Goal: Task Accomplishment & Management: Complete application form

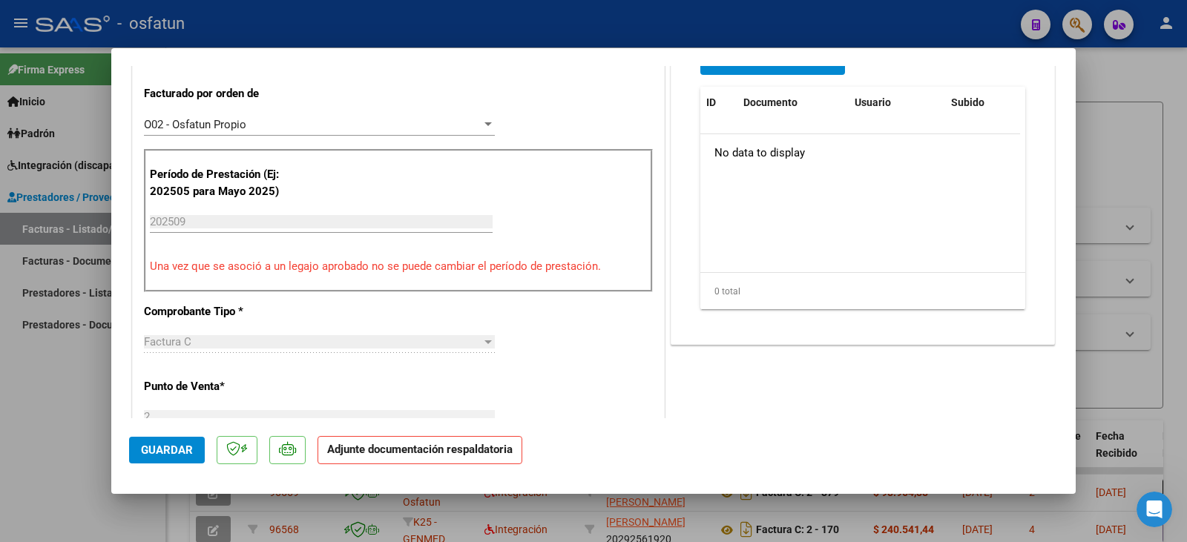
scroll to position [297, 0]
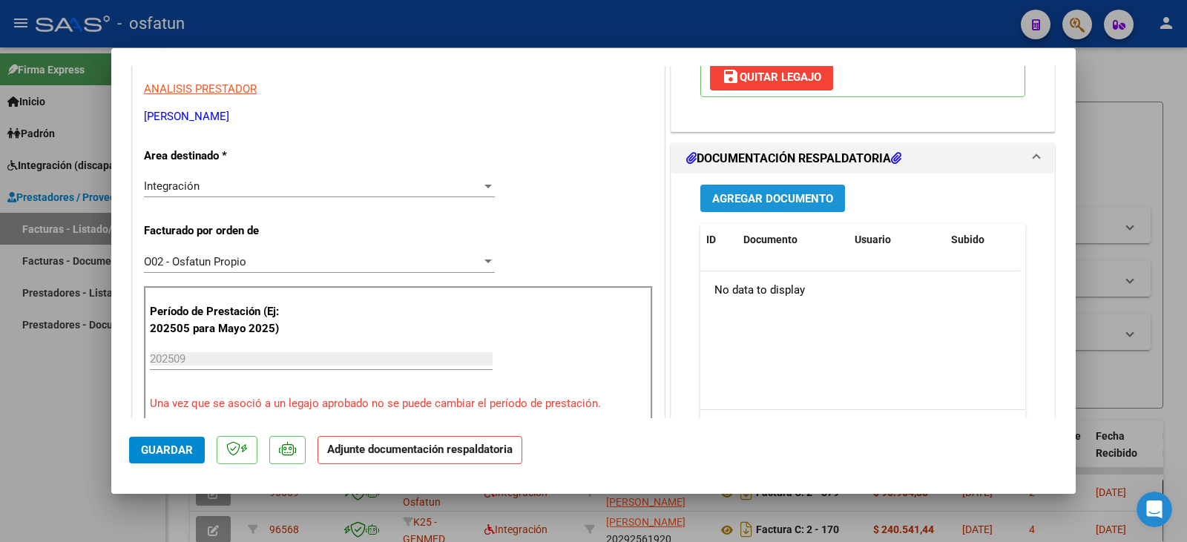
click at [792, 200] on span "Agregar Documento" at bounding box center [772, 198] width 121 height 13
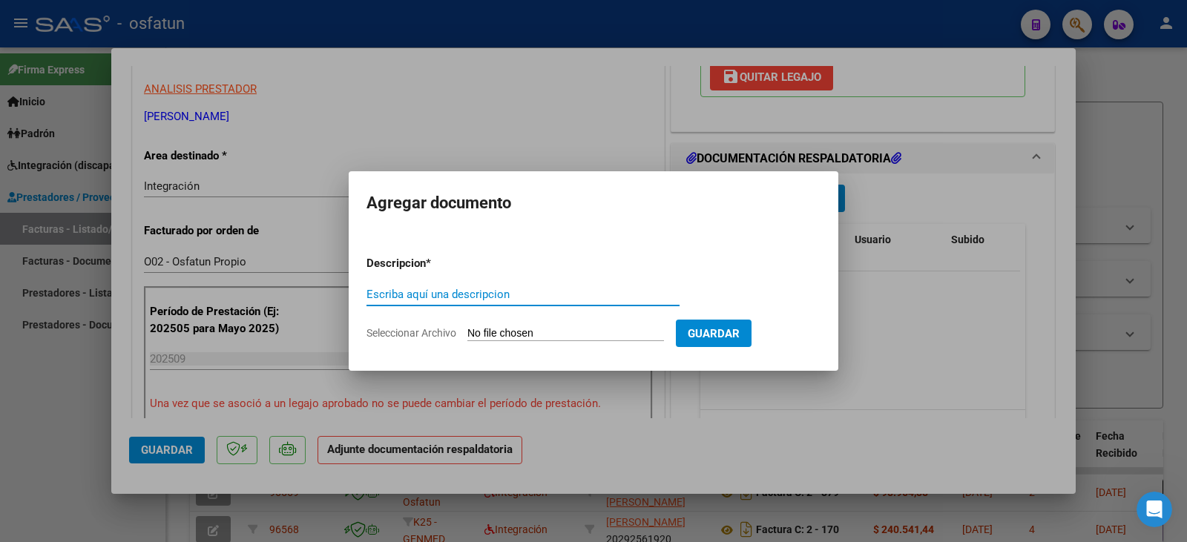
click at [517, 326] on form "Descripcion * Escriba aquí una descripcion Seleccionar Archivo Guardar" at bounding box center [594, 298] width 454 height 108
click at [557, 337] on input "Seleccionar Archivo" at bounding box center [566, 334] width 197 height 14
type input "C:\fakepath\[PERSON_NAME] plan.pdf"
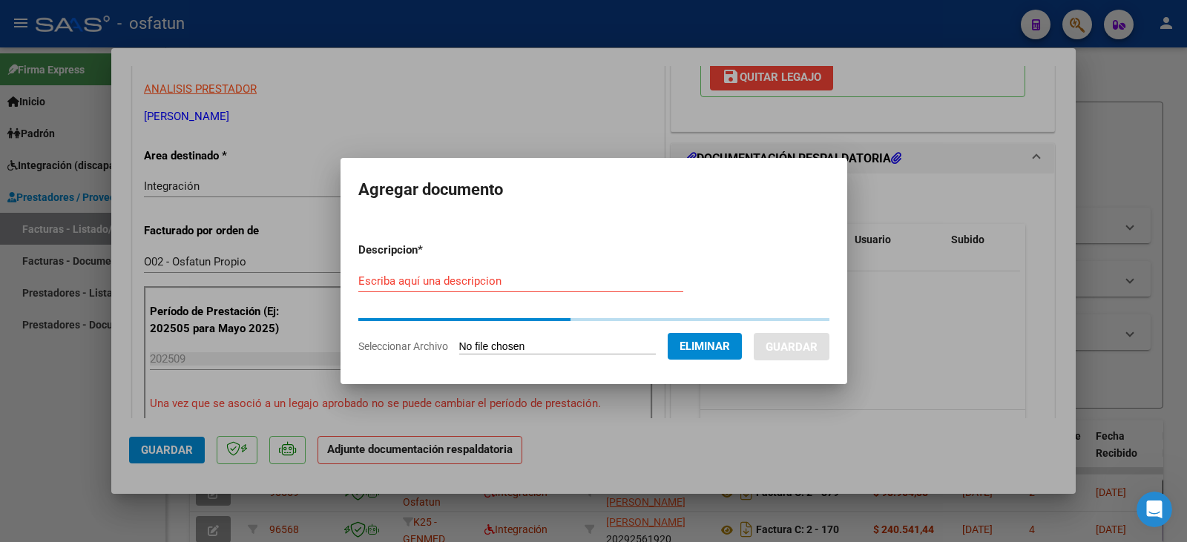
drag, startPoint x: 476, startPoint y: 271, endPoint x: 476, endPoint y: 278, distance: 7.5
click at [476, 274] on div "Escriba aquí una descripcion" at bounding box center [520, 281] width 325 height 22
drag, startPoint x: 478, startPoint y: 283, endPoint x: 516, endPoint y: 288, distance: 38.2
click at [481, 286] on input "Escriba aquí una descripcion" at bounding box center [520, 281] width 325 height 13
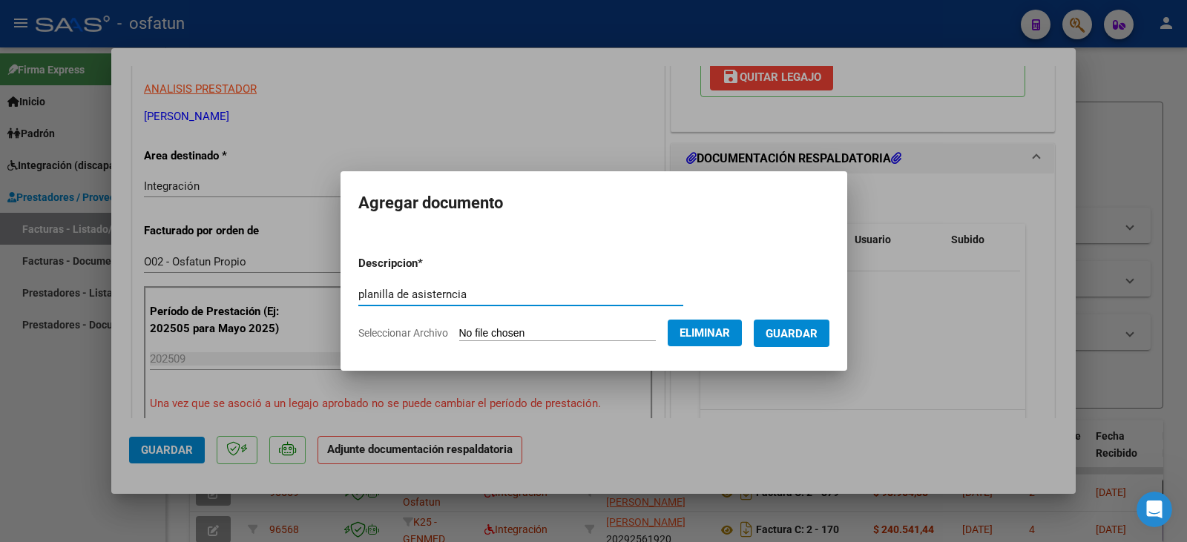
click at [425, 298] on input "planilla de asisterncia" at bounding box center [520, 294] width 325 height 13
type input "planilla de asistencia"
click at [815, 335] on span "Guardar" at bounding box center [792, 333] width 52 height 13
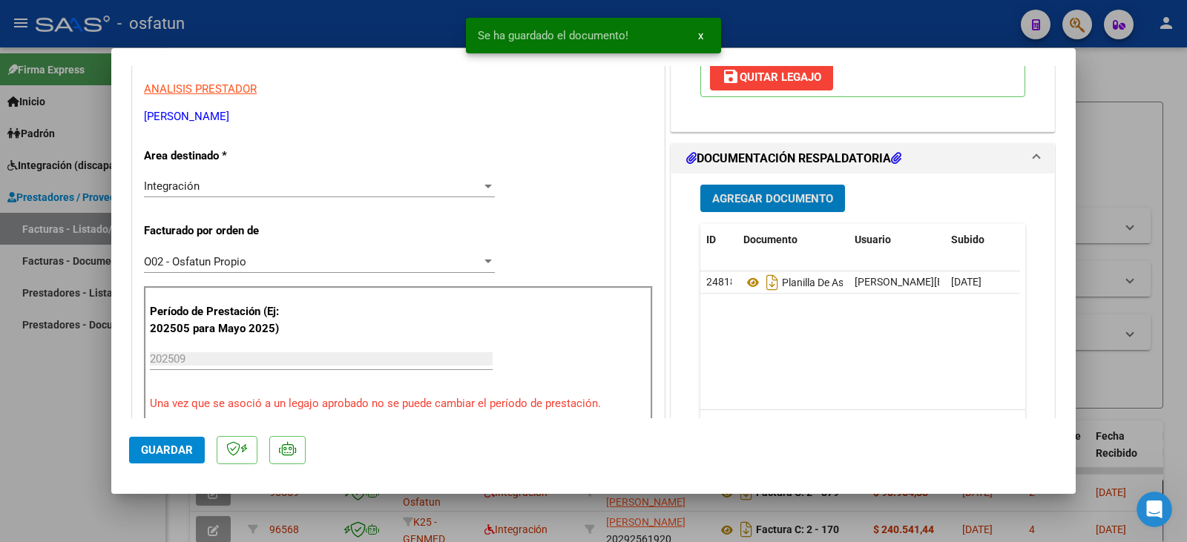
click at [767, 202] on span "Agregar Documento" at bounding box center [772, 198] width 121 height 13
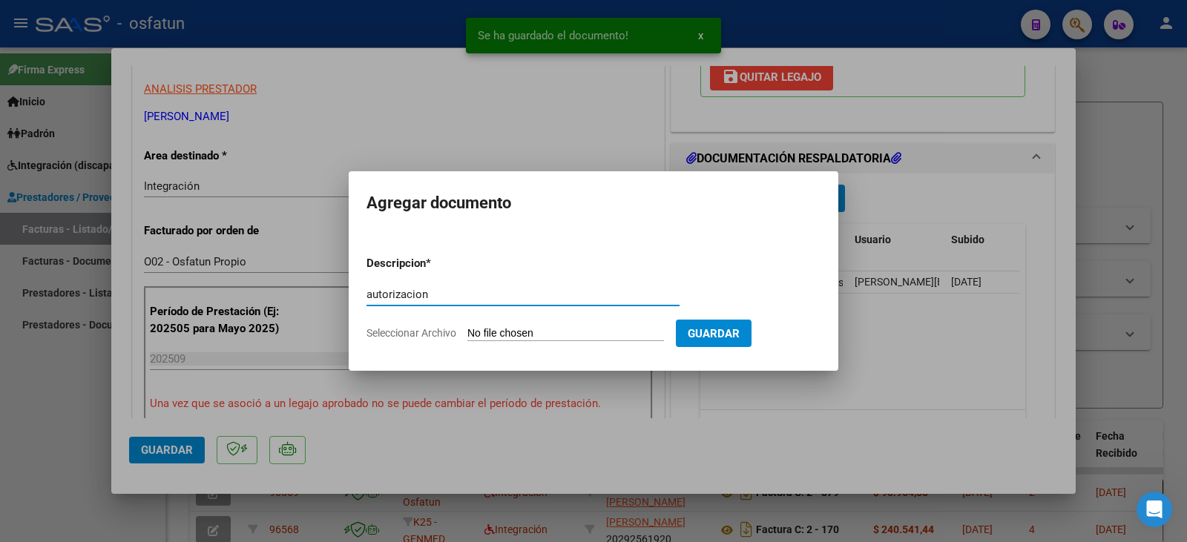
type input "autorizacion"
click at [559, 335] on input "Seleccionar Archivo" at bounding box center [566, 334] width 197 height 14
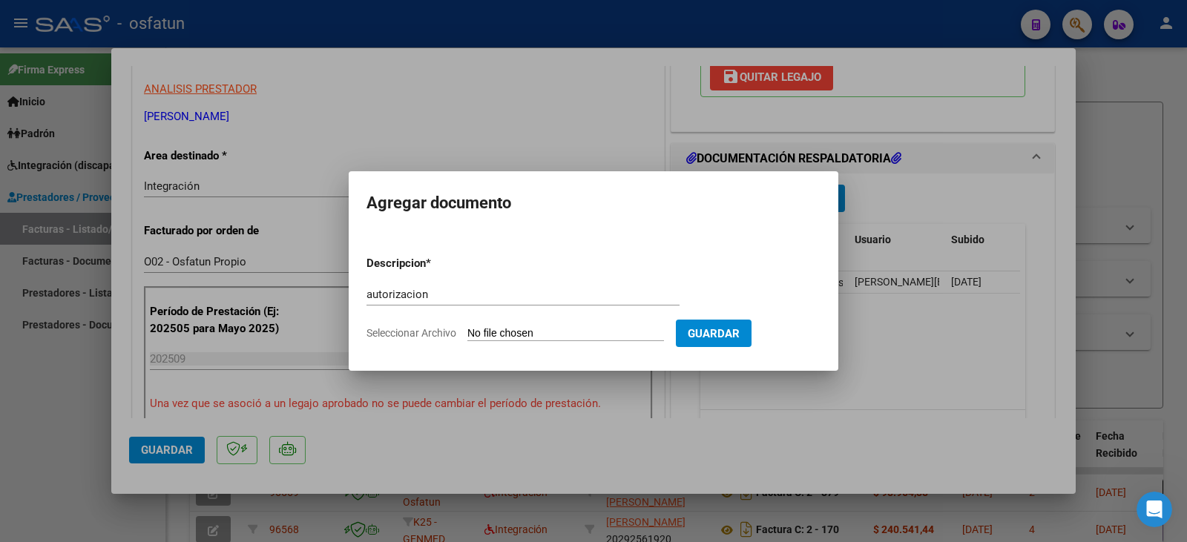
type input "C:\fakepath\Adorante - [PERSON_NAME] - psico.pdf"
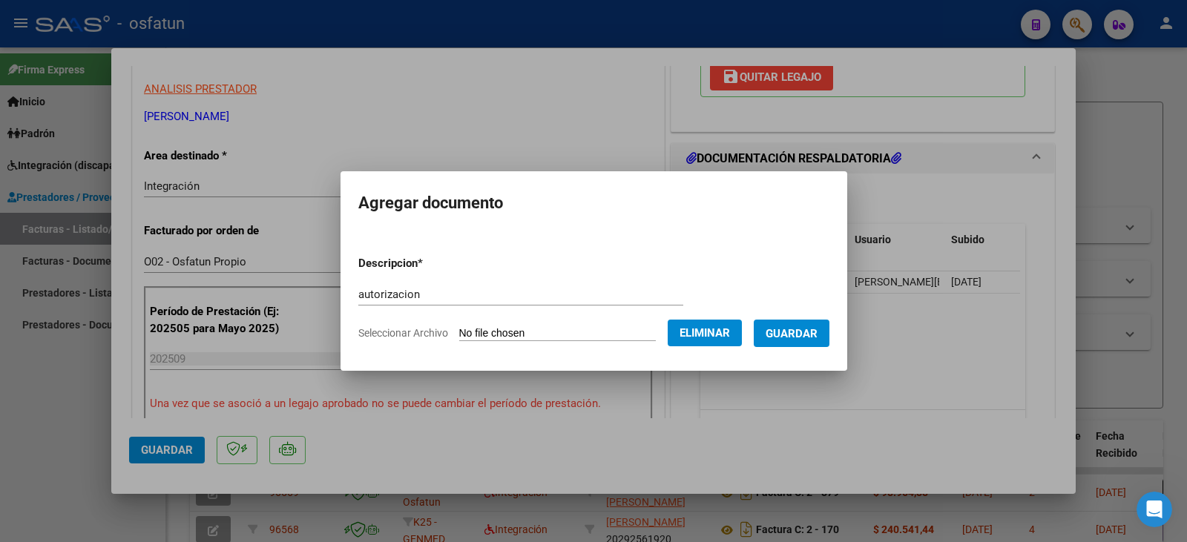
click at [804, 333] on span "Guardar" at bounding box center [792, 333] width 52 height 13
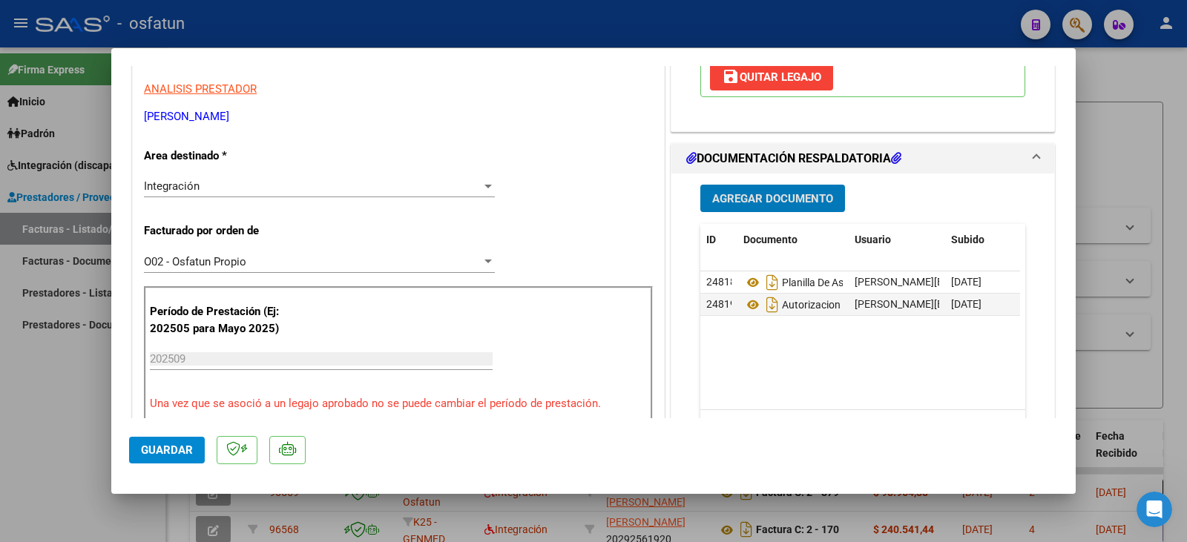
click at [132, 470] on mat-dialog-actions "Guardar" at bounding box center [593, 448] width 929 height 59
click at [58, 452] on div at bounding box center [593, 271] width 1187 height 542
type input "$ 0,00"
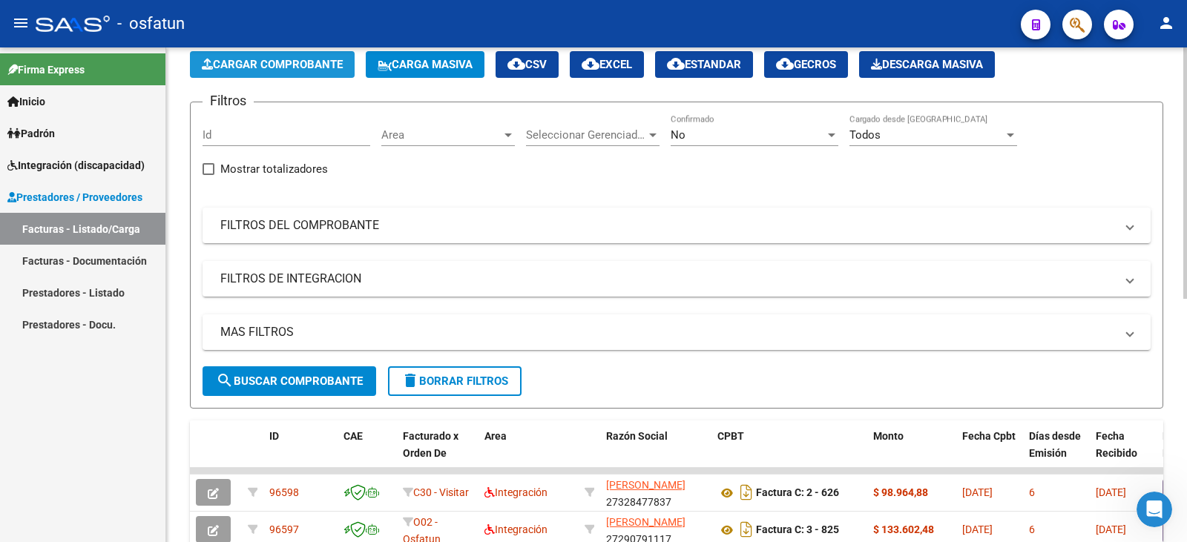
click at [283, 67] on span "Cargar Comprobante" at bounding box center [272, 64] width 141 height 13
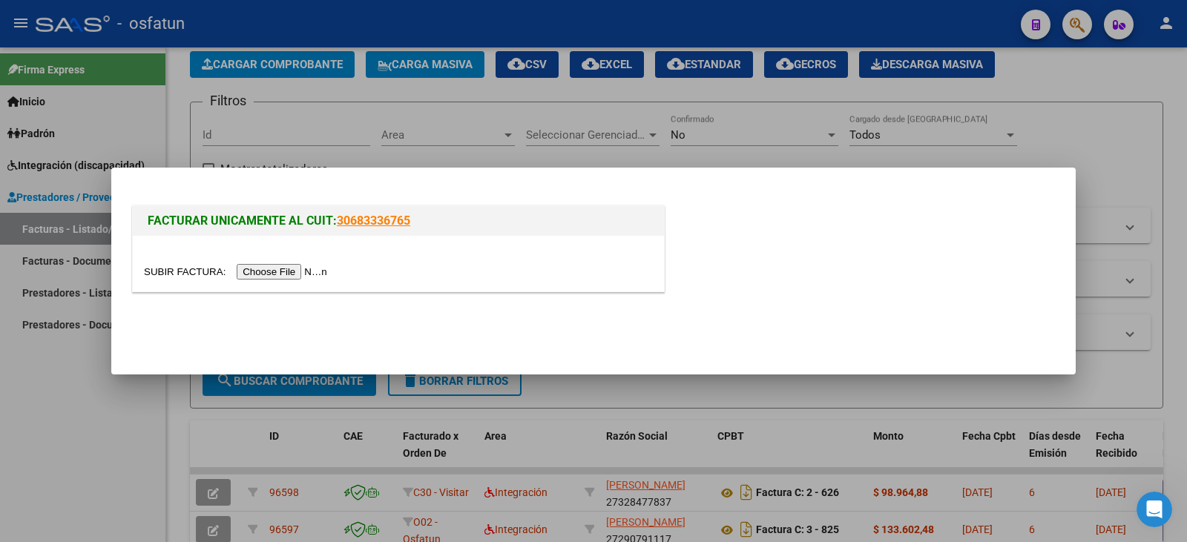
click at [270, 263] on div at bounding box center [398, 264] width 531 height 56
click at [283, 272] on input "file" at bounding box center [238, 272] width 188 height 16
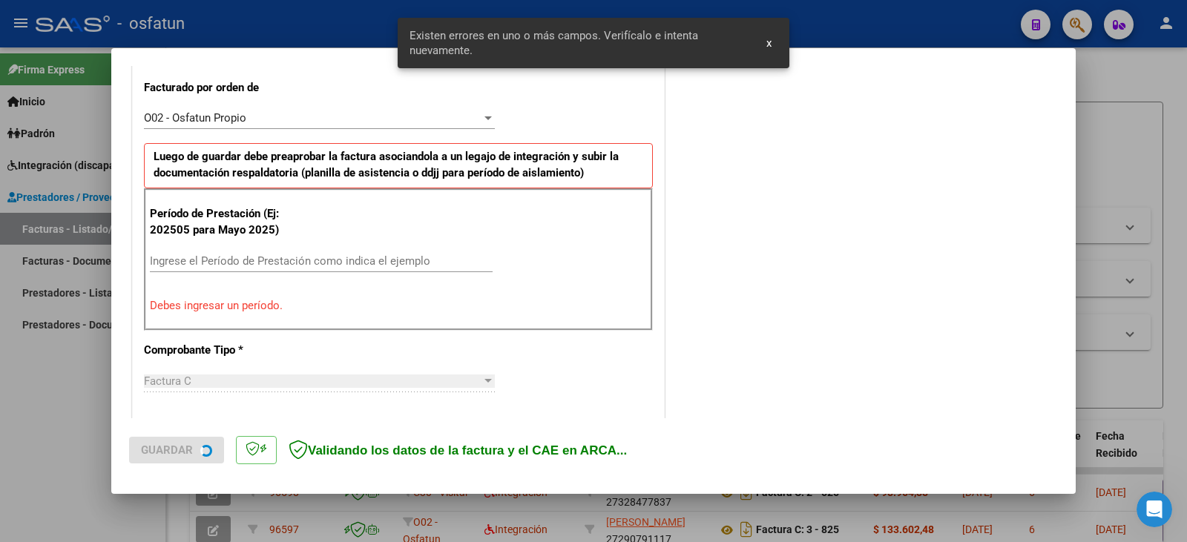
scroll to position [416, 0]
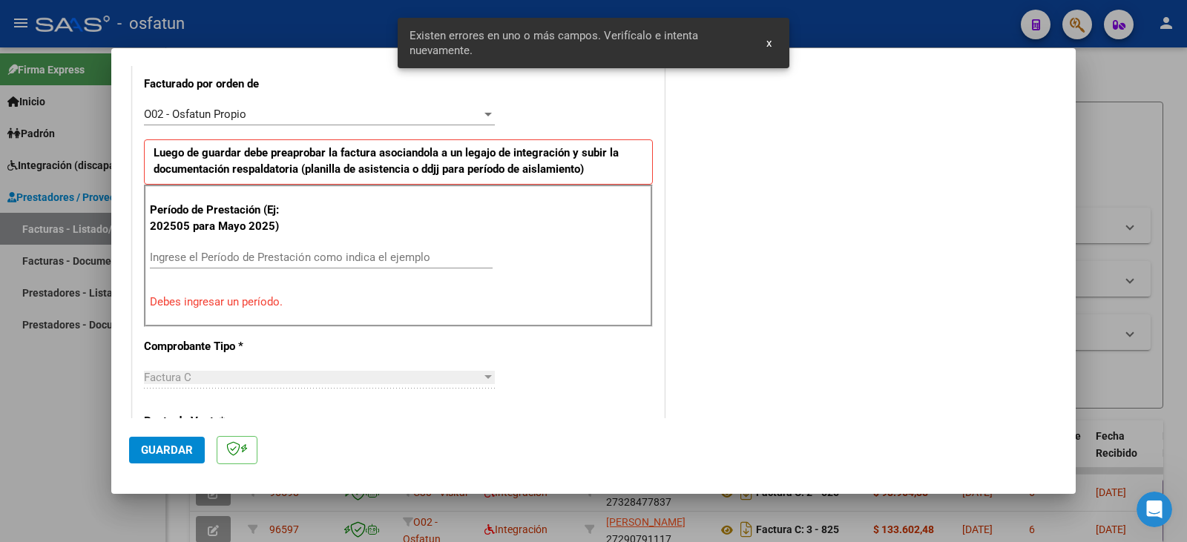
click at [200, 264] on div "Ingrese el Período de Prestación como indica el ejemplo" at bounding box center [321, 257] width 343 height 22
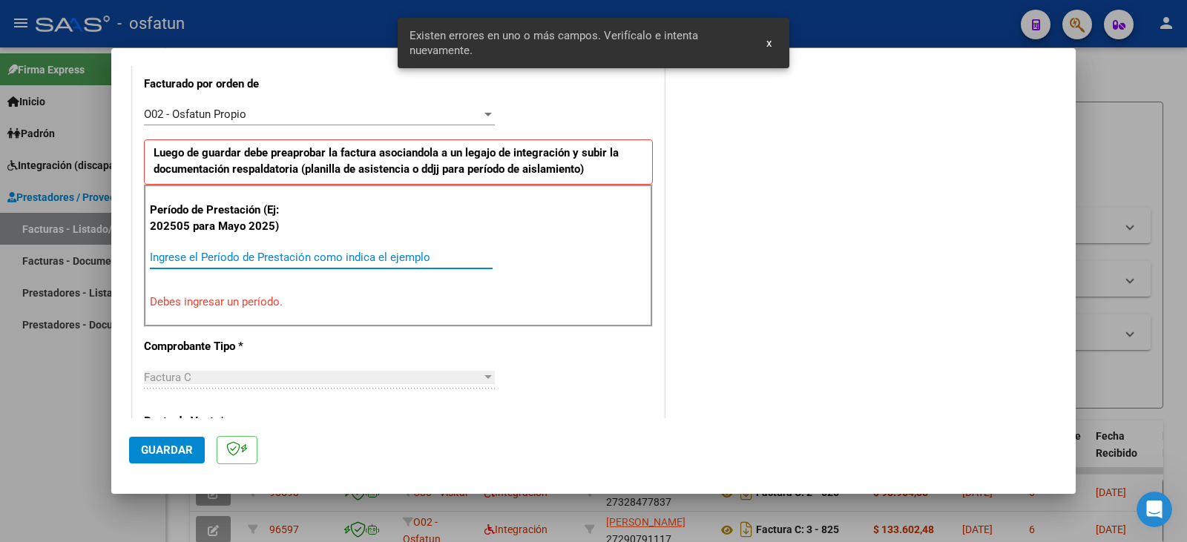
click at [191, 251] on input "Ingrese el Período de Prestación como indica el ejemplo" at bounding box center [321, 257] width 343 height 13
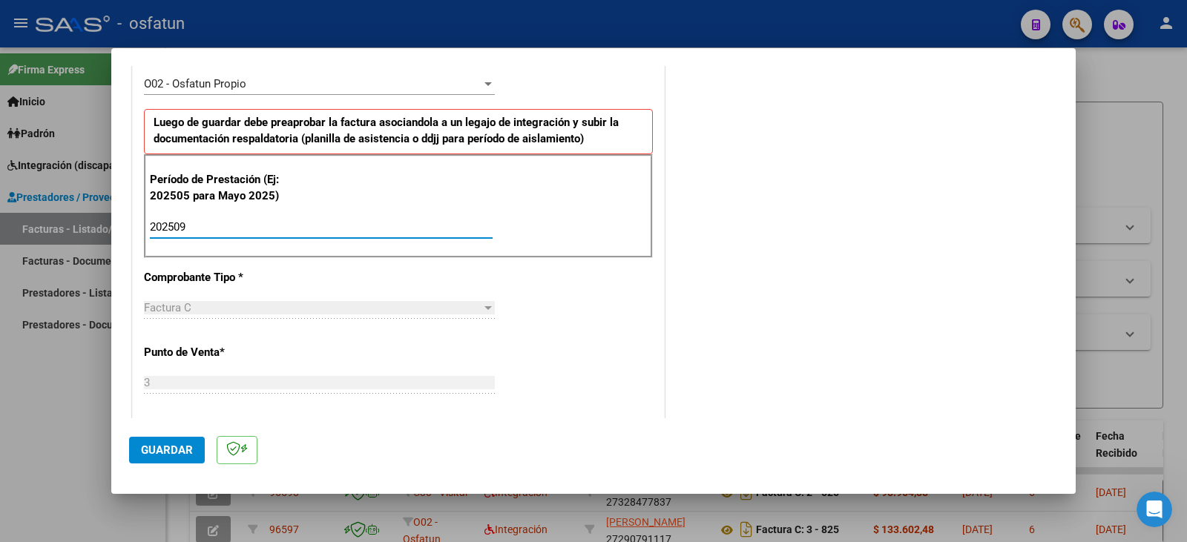
scroll to position [445, 0]
type input "202509"
click at [151, 453] on span "Guardar" at bounding box center [167, 450] width 52 height 13
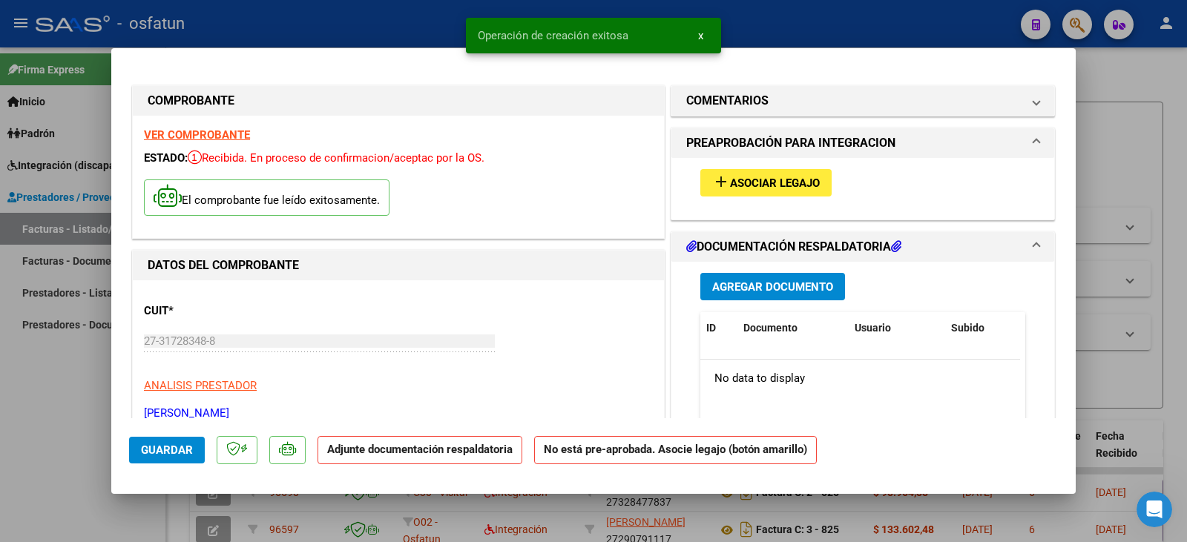
click at [789, 186] on span "Asociar Legajo" at bounding box center [775, 183] width 90 height 13
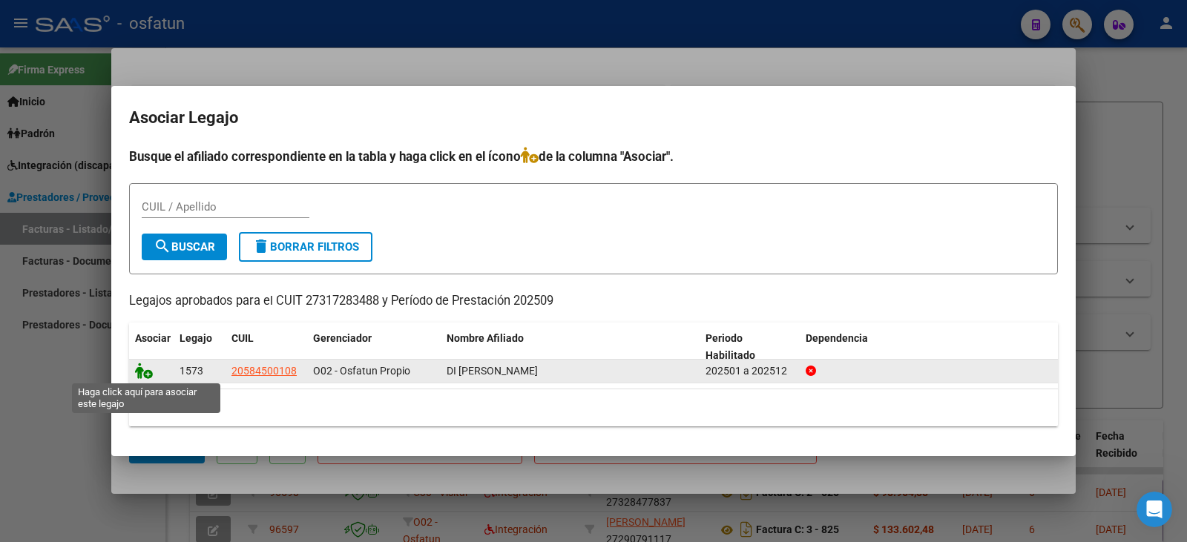
click at [143, 376] on icon at bounding box center [144, 371] width 18 height 16
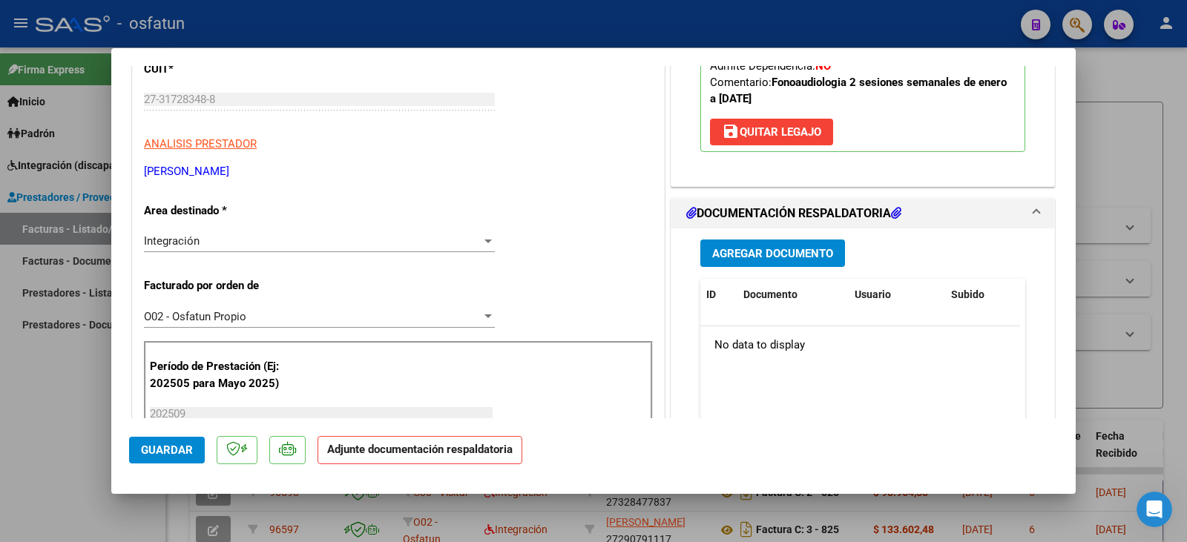
scroll to position [297, 0]
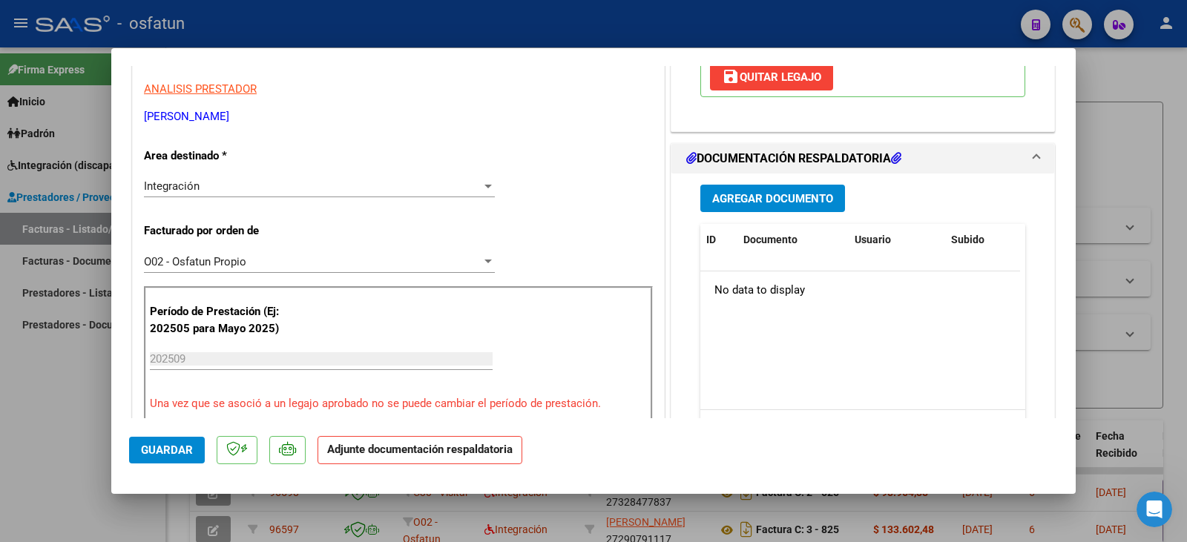
click at [769, 191] on button "Agregar Documento" at bounding box center [773, 198] width 145 height 27
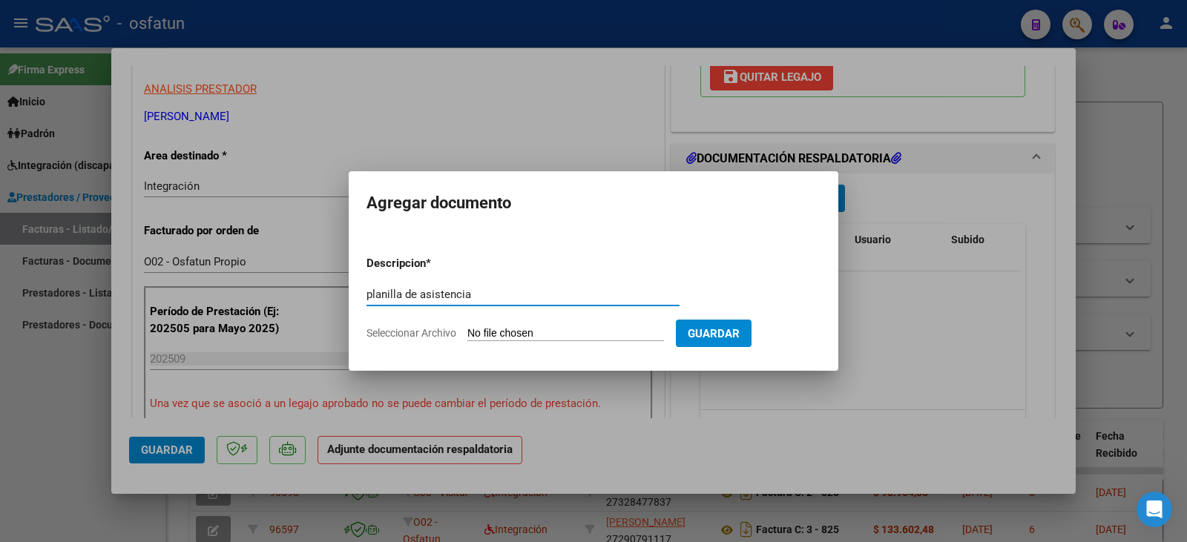
type input "planilla de asistencia"
click at [587, 331] on input "Seleccionar Archivo" at bounding box center [566, 334] width 197 height 14
type input "C:\fakepath\vetro plan.pdf"
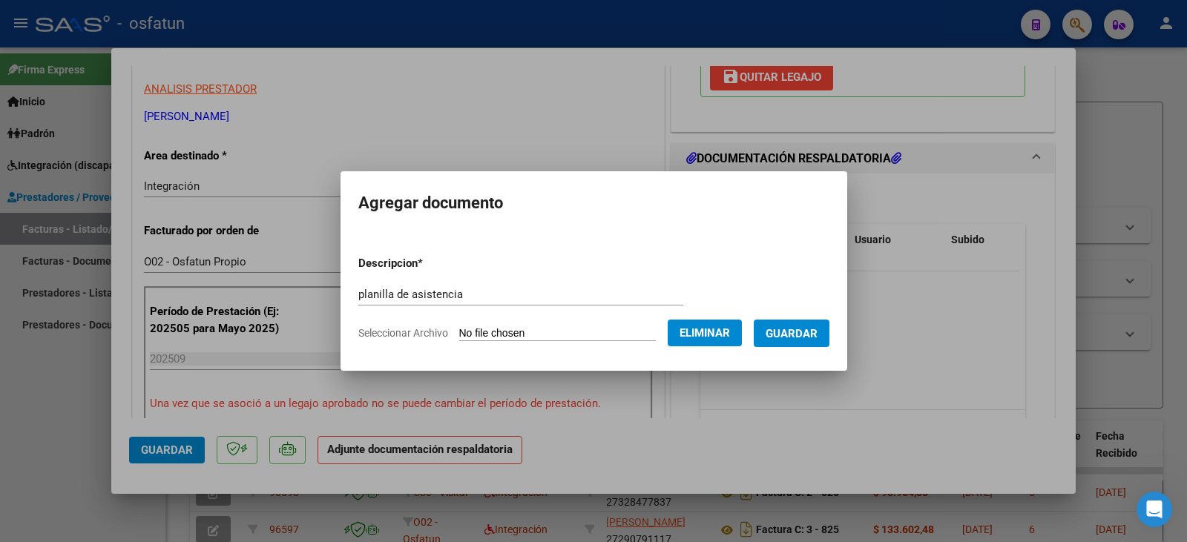
click at [796, 338] on span "Guardar" at bounding box center [792, 333] width 52 height 13
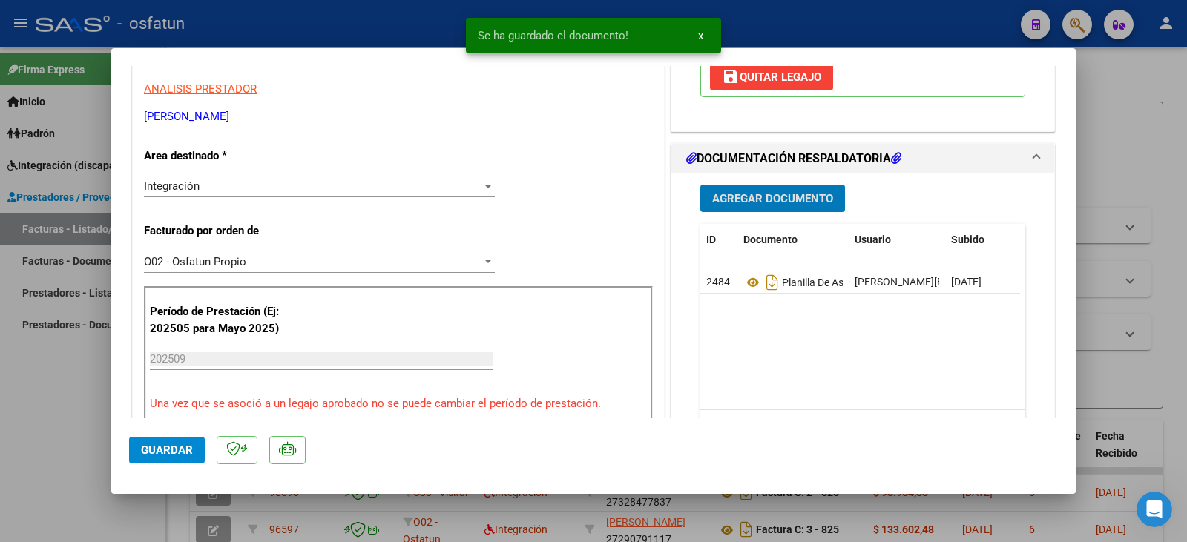
click at [762, 189] on button "Agregar Documento" at bounding box center [773, 198] width 145 height 27
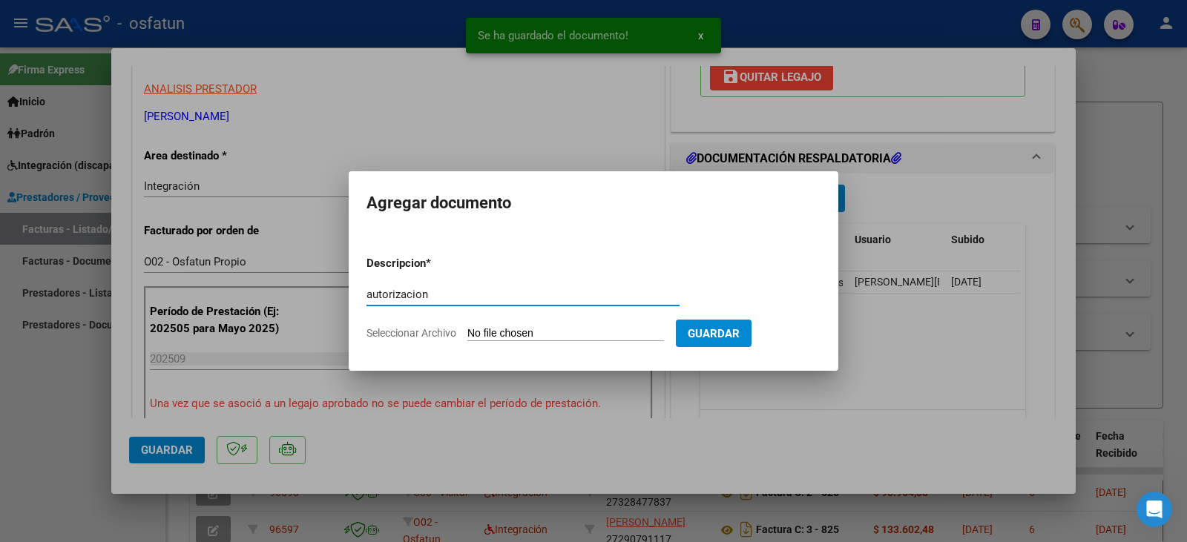
type input "autorizacion"
click at [568, 335] on input "Seleccionar Archivo" at bounding box center [566, 334] width 197 height 14
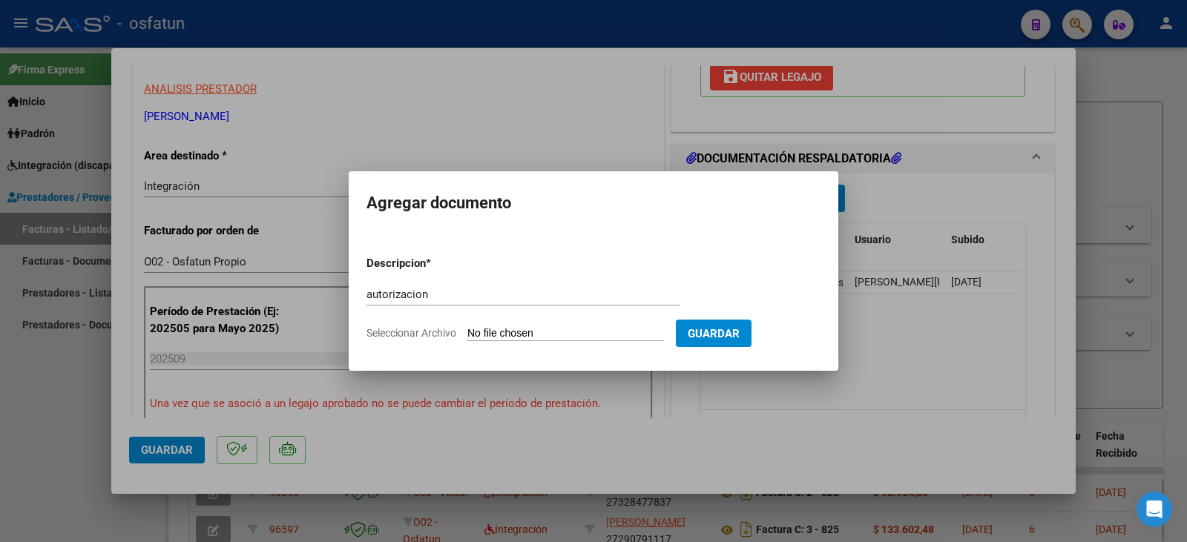
type input "C:\fakepath\Di Pasquo - Vetro - Fono.pdf"
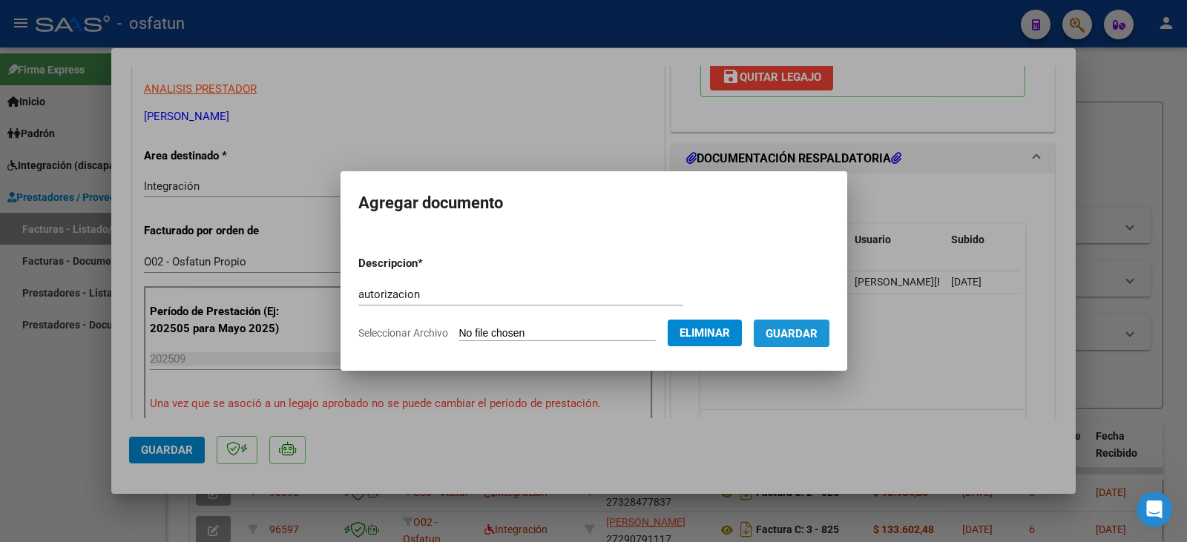
drag, startPoint x: 786, startPoint y: 329, endPoint x: 769, endPoint y: 330, distance: 17.1
click at [784, 330] on span "Guardar" at bounding box center [792, 333] width 52 height 13
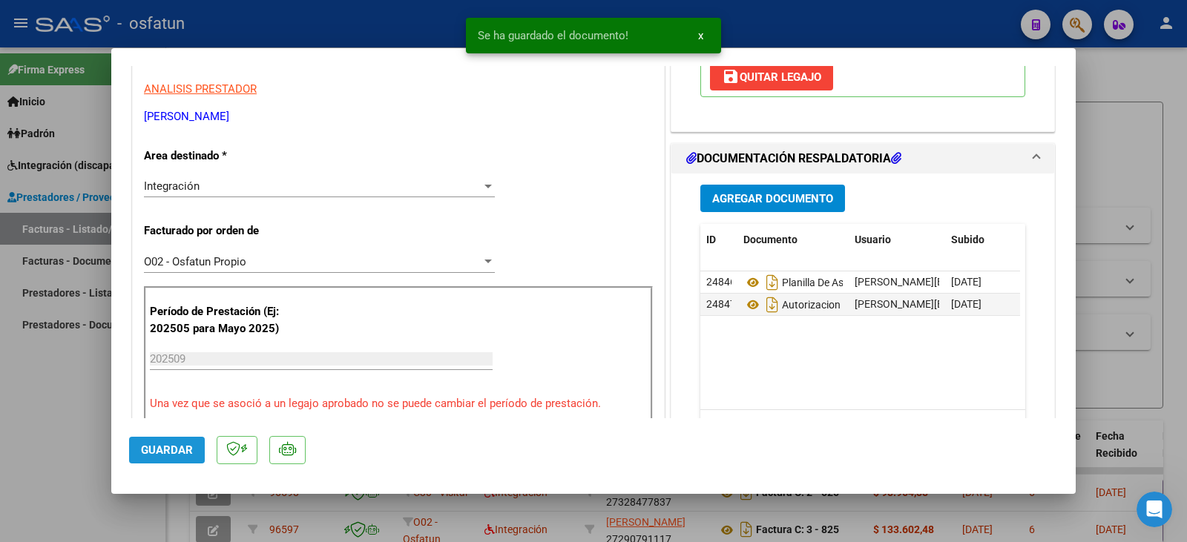
click at [162, 461] on button "Guardar" at bounding box center [167, 450] width 76 height 27
click at [71, 466] on div at bounding box center [593, 271] width 1187 height 542
type input "$ 0,00"
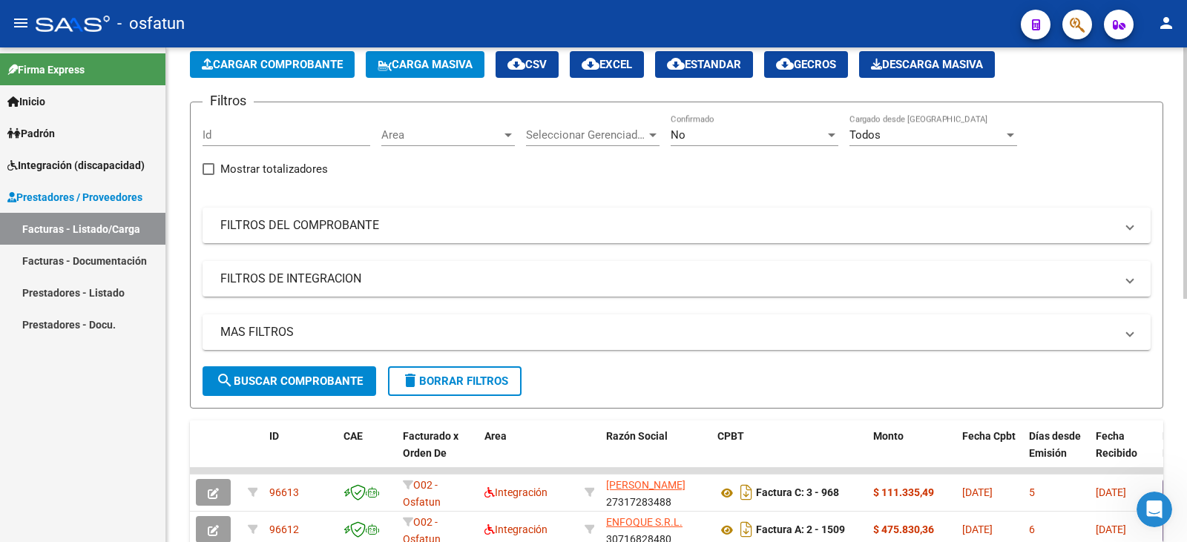
click at [254, 60] on span "Cargar Comprobante" at bounding box center [272, 64] width 141 height 13
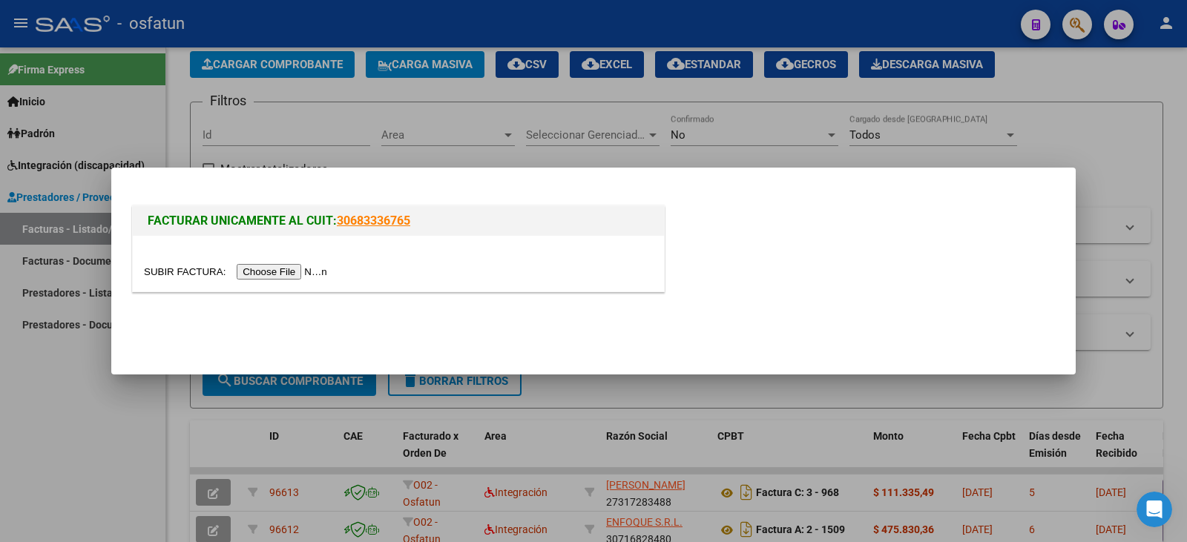
click at [297, 276] on input "file" at bounding box center [238, 272] width 188 height 16
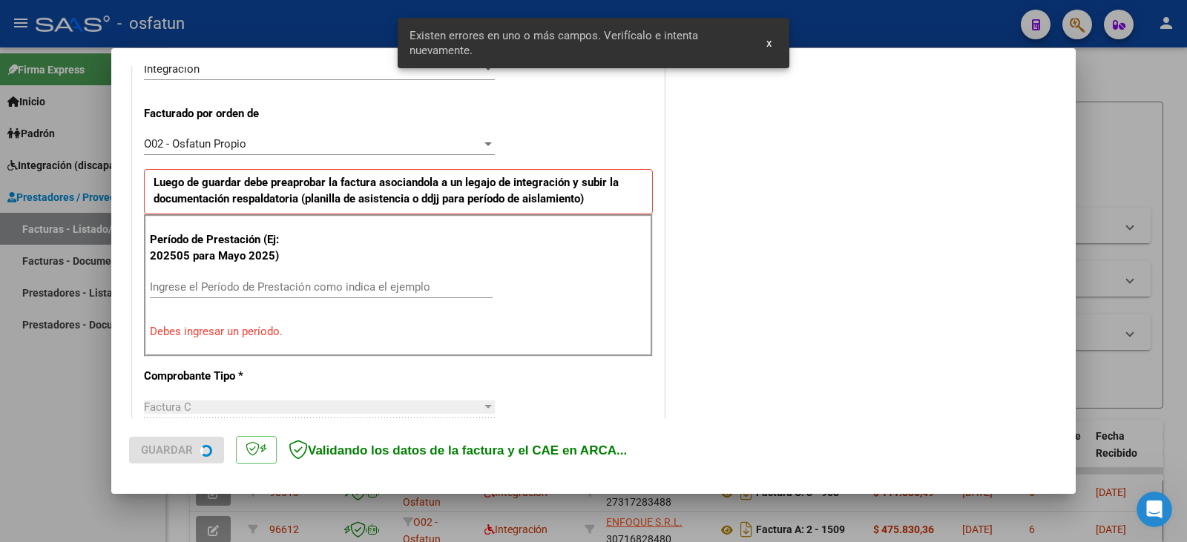
scroll to position [388, 0]
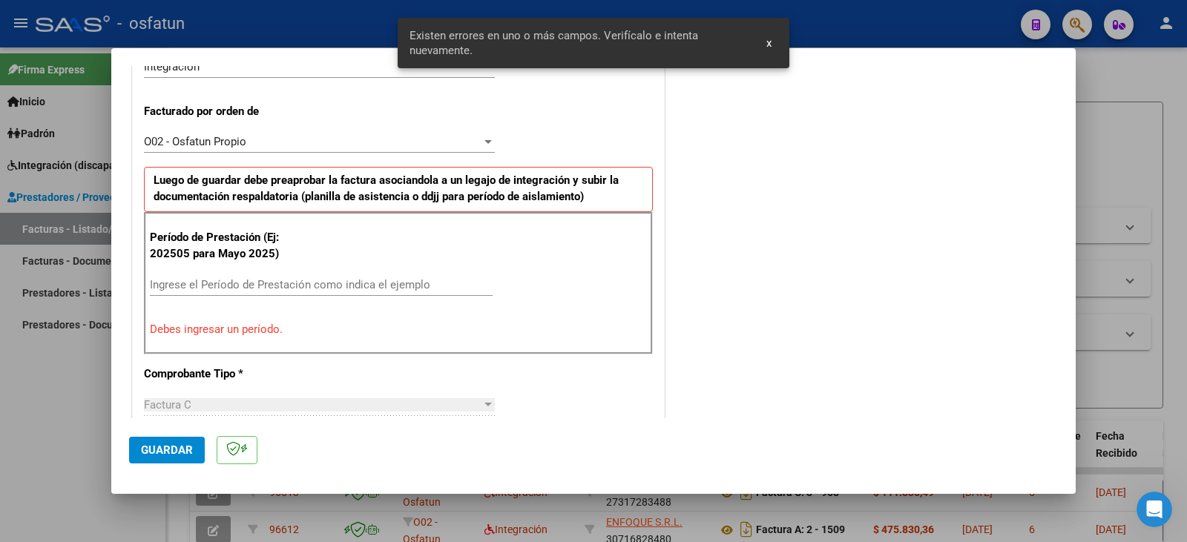
click at [229, 297] on div "Ingrese el Período de Prestación como indica el ejemplo" at bounding box center [321, 292] width 343 height 36
click at [240, 289] on input "Ingrese el Período de Prestación como indica el ejemplo" at bounding box center [321, 284] width 343 height 13
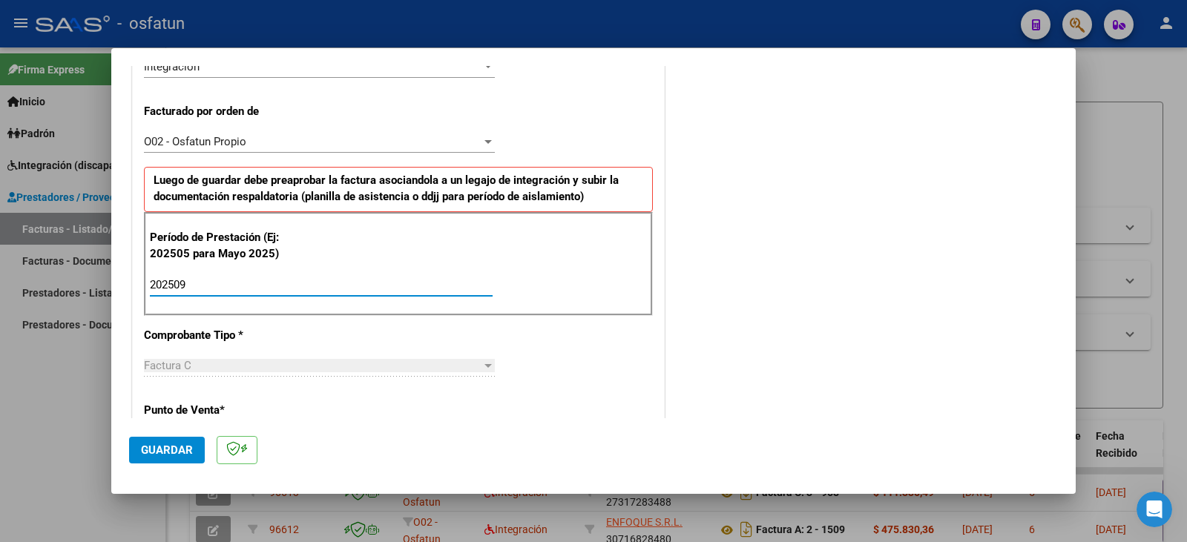
type input "202509"
click at [171, 453] on span "Guardar" at bounding box center [167, 450] width 52 height 13
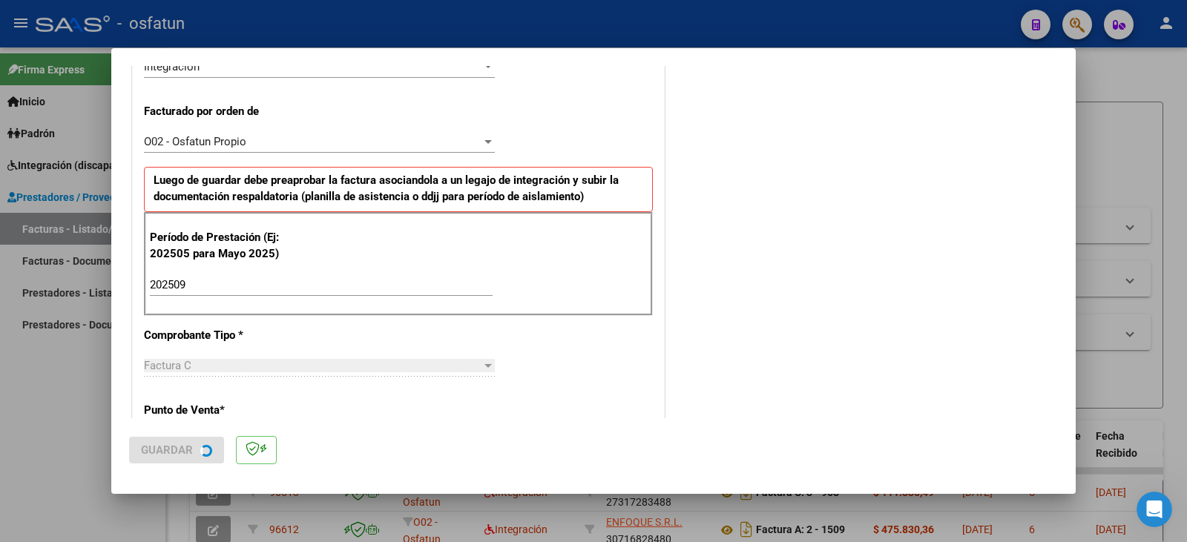
scroll to position [0, 0]
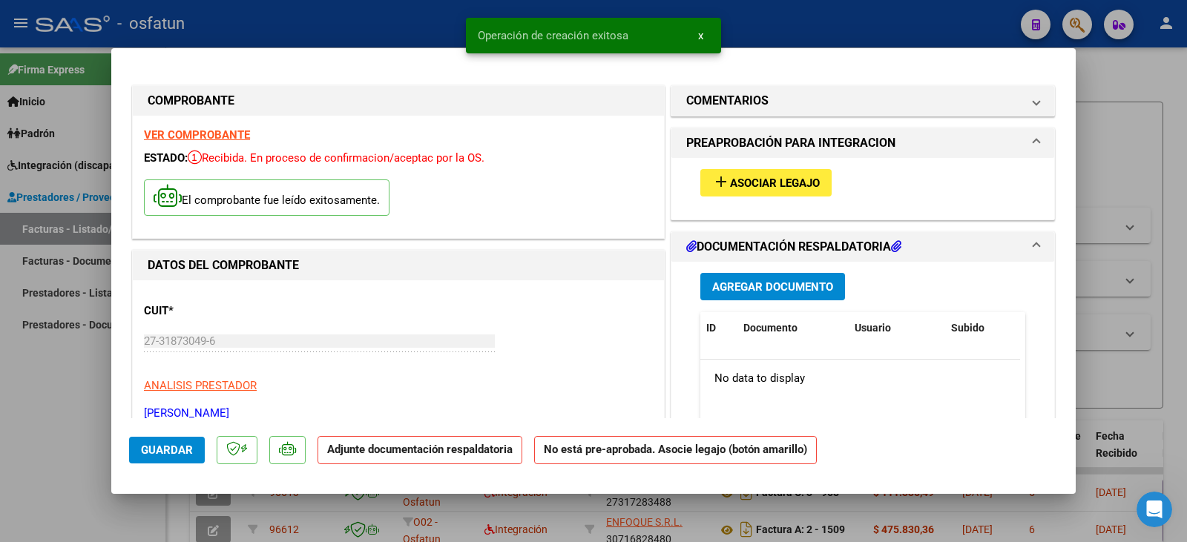
click at [796, 178] on span "Asociar Legajo" at bounding box center [775, 183] width 90 height 13
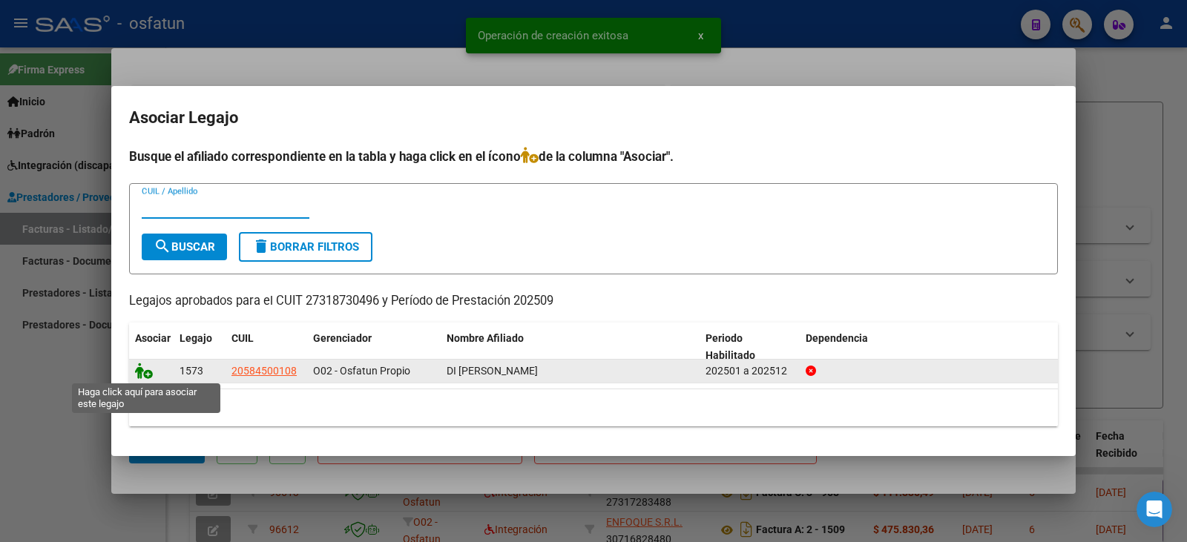
click at [145, 371] on icon at bounding box center [144, 371] width 18 height 16
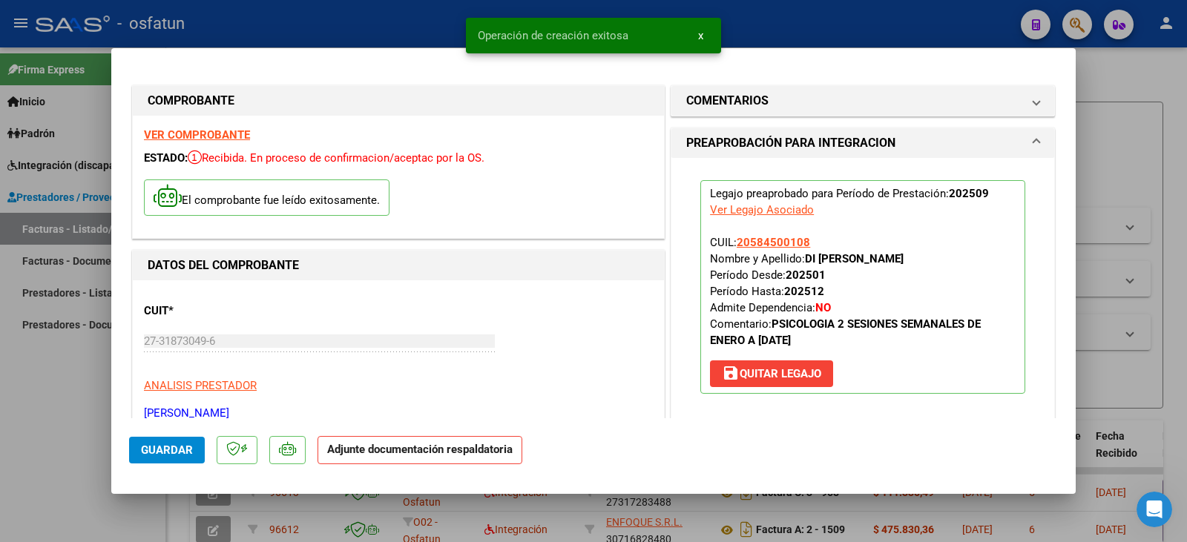
scroll to position [148, 0]
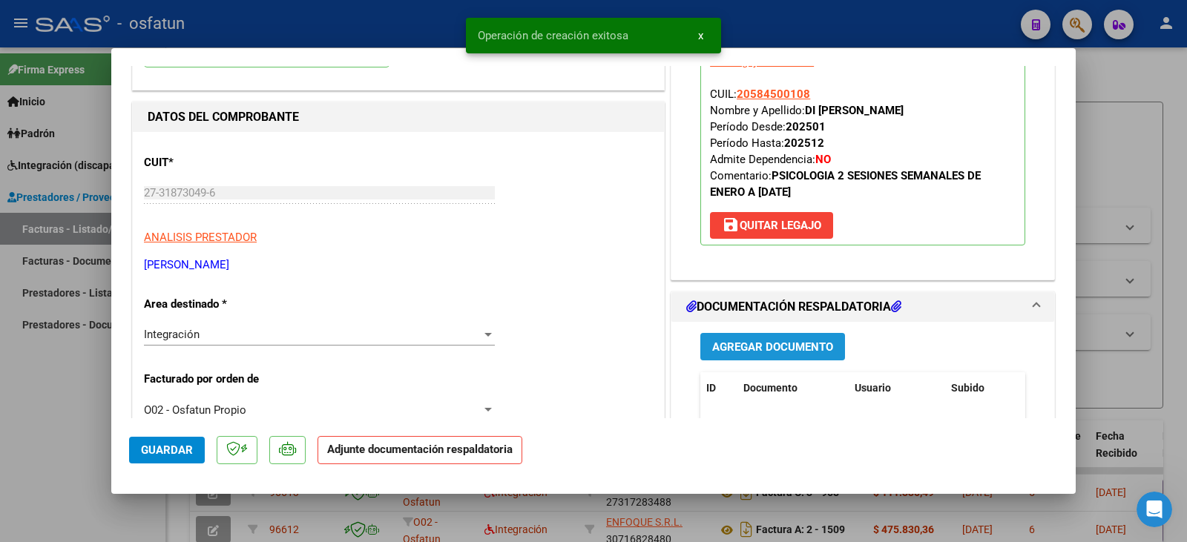
click at [744, 347] on span "Agregar Documento" at bounding box center [772, 347] width 121 height 13
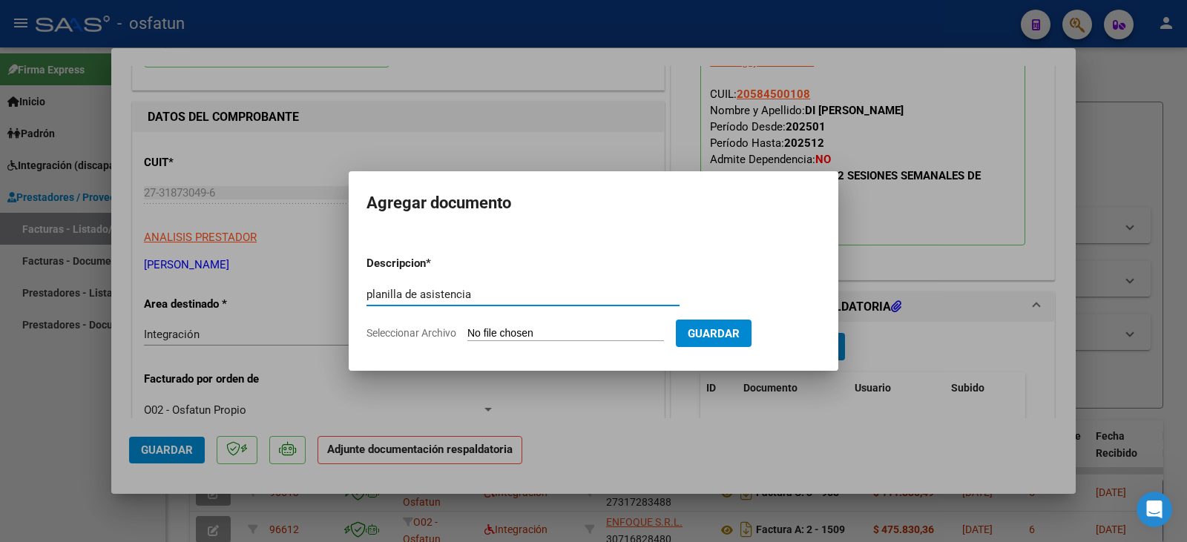
type input "planilla de asistencia"
click at [591, 335] on input "Seleccionar Archivo" at bounding box center [566, 334] width 197 height 14
type input "C:\fakepath\[PERSON_NAME] plan.pdf"
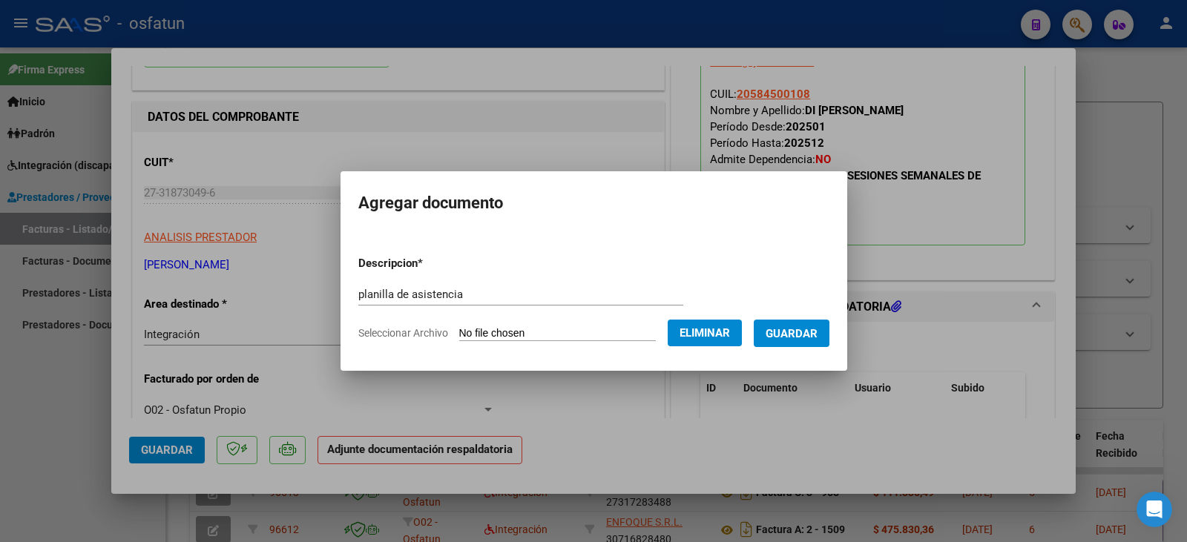
click at [801, 338] on span "Guardar" at bounding box center [792, 333] width 52 height 13
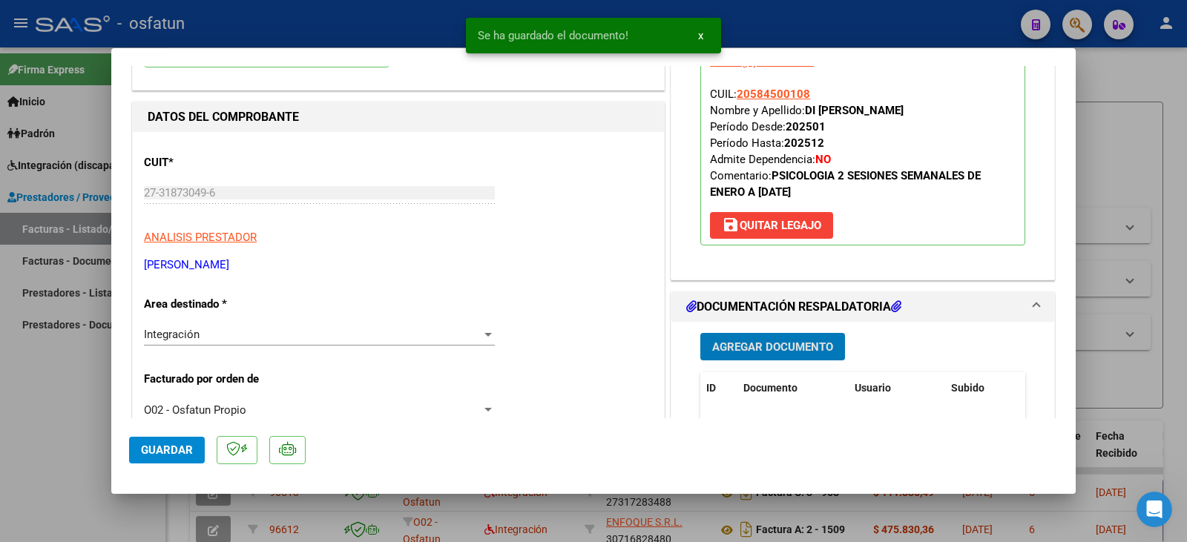
click at [791, 342] on span "Agregar Documento" at bounding box center [772, 347] width 121 height 13
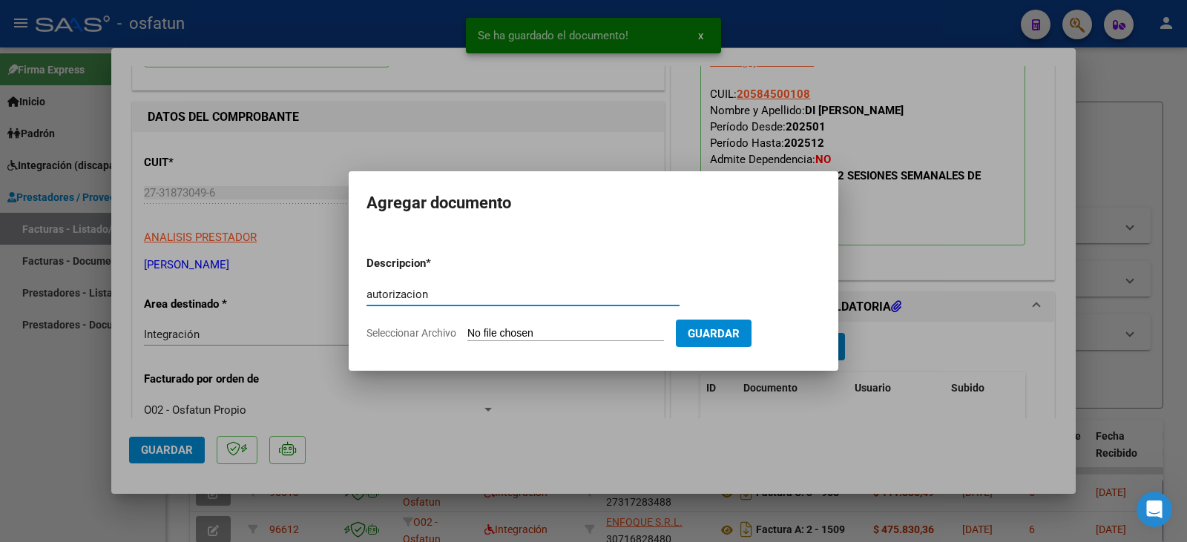
type input "autorizacion"
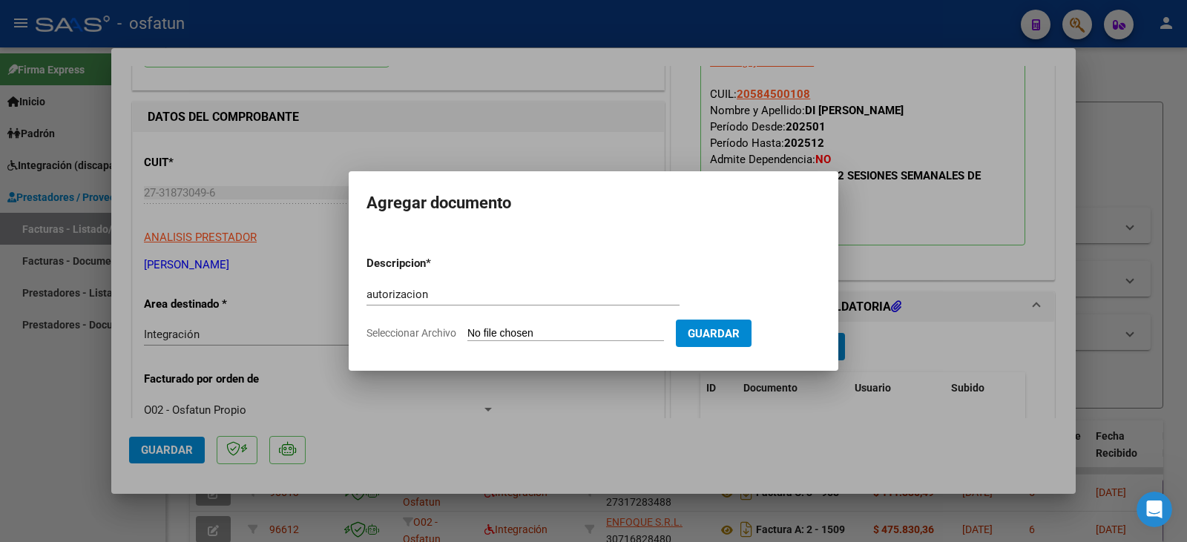
click at [531, 329] on input "Seleccionar Archivo" at bounding box center [566, 334] width 197 height 14
type input "C:\fakepath\Di Pasquo - [PERSON_NAME] - psico.pdf"
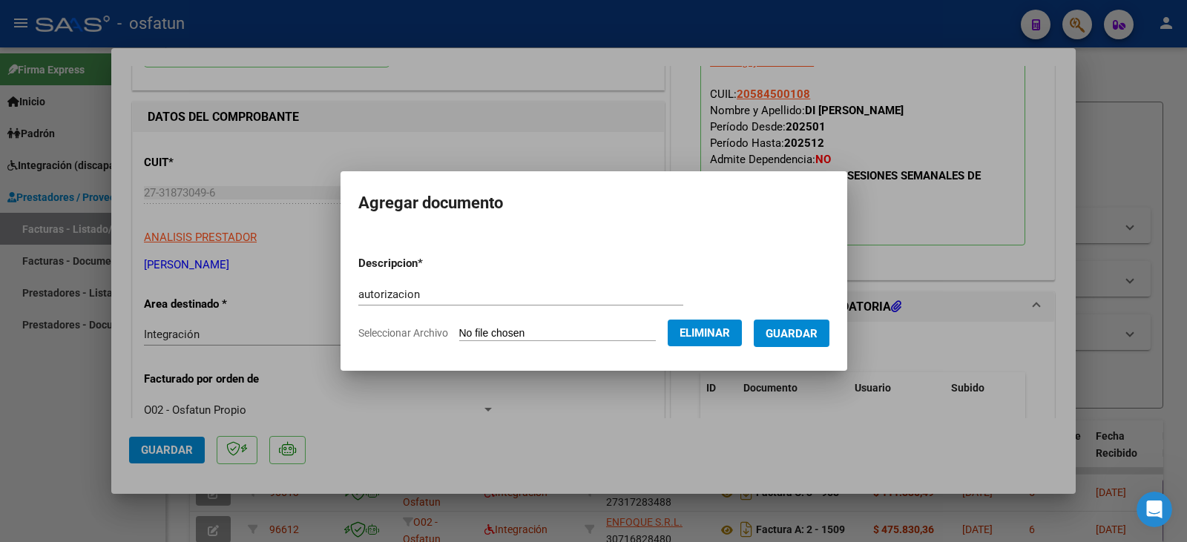
click at [816, 335] on span "Guardar" at bounding box center [792, 333] width 52 height 13
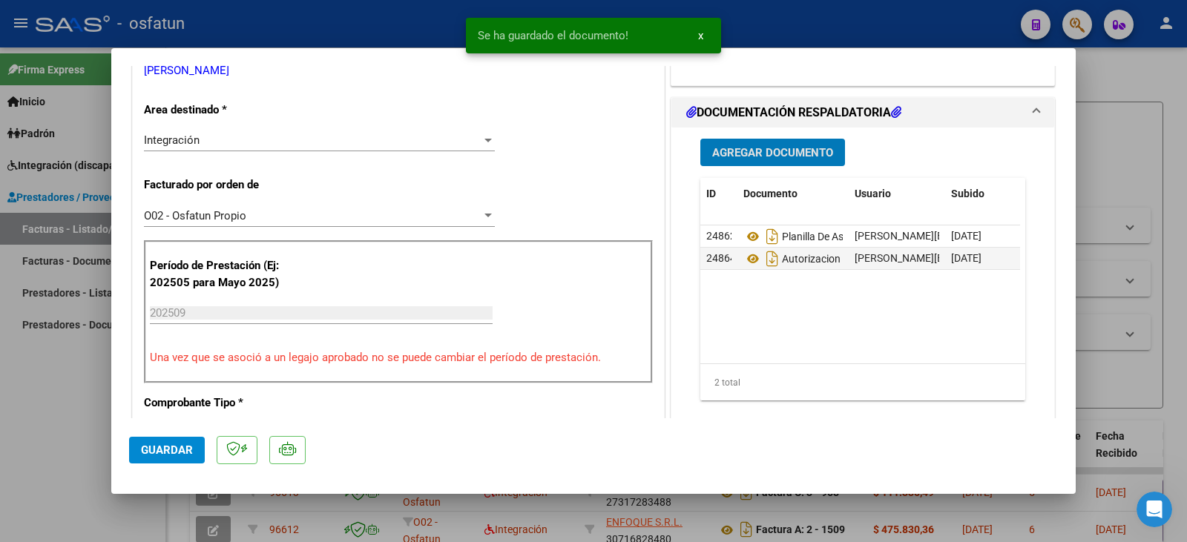
scroll to position [371, 0]
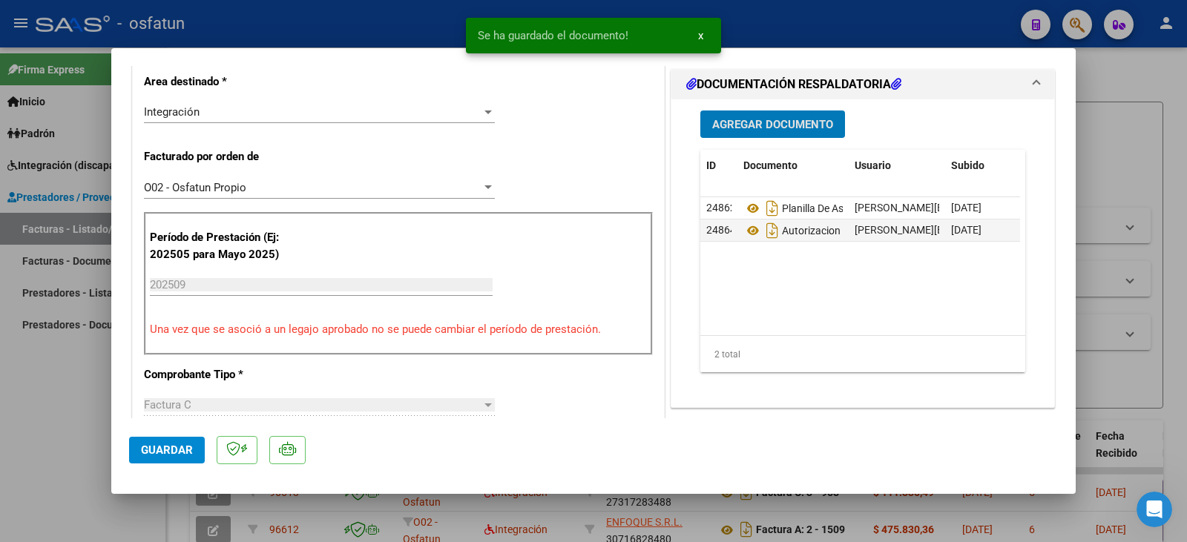
click at [167, 450] on span "Guardar" at bounding box center [167, 450] width 52 height 13
click at [13, 418] on div at bounding box center [593, 271] width 1187 height 542
type input "$ 0,00"
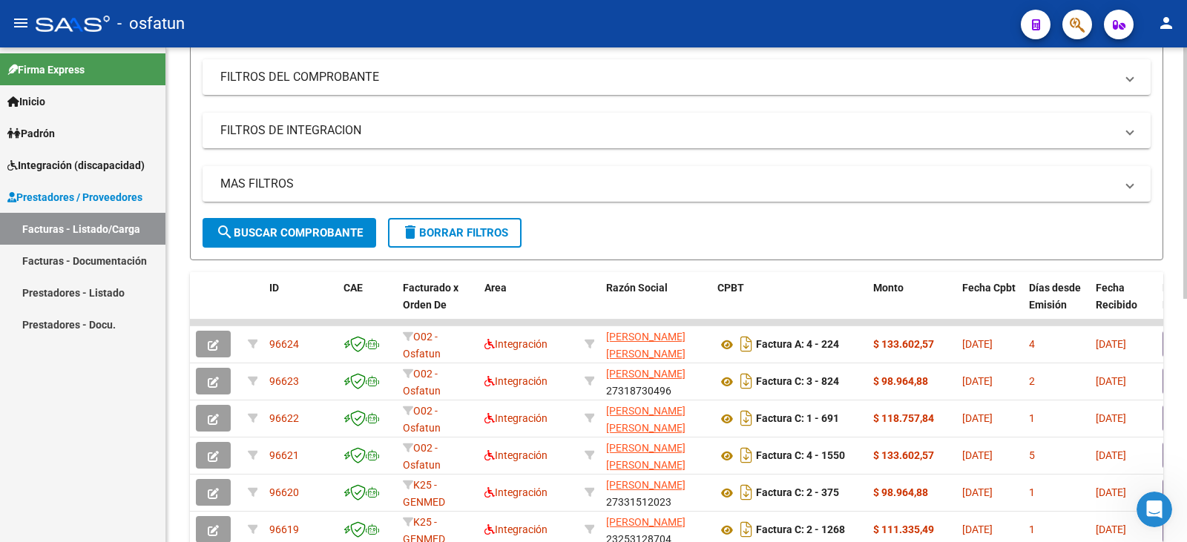
scroll to position [0, 0]
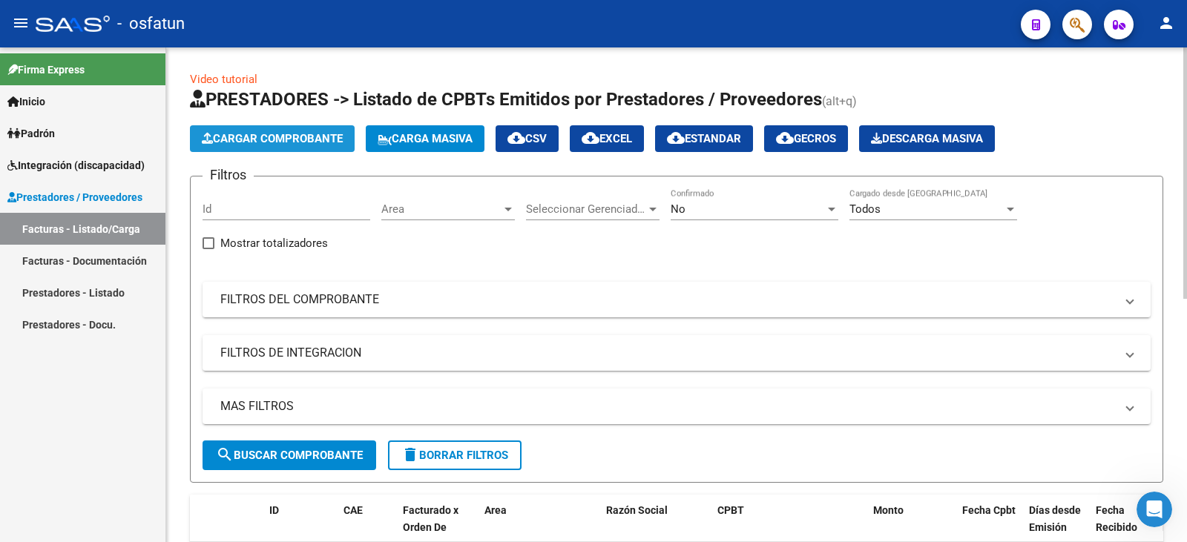
click at [279, 144] on span "Cargar Comprobante" at bounding box center [272, 138] width 141 height 13
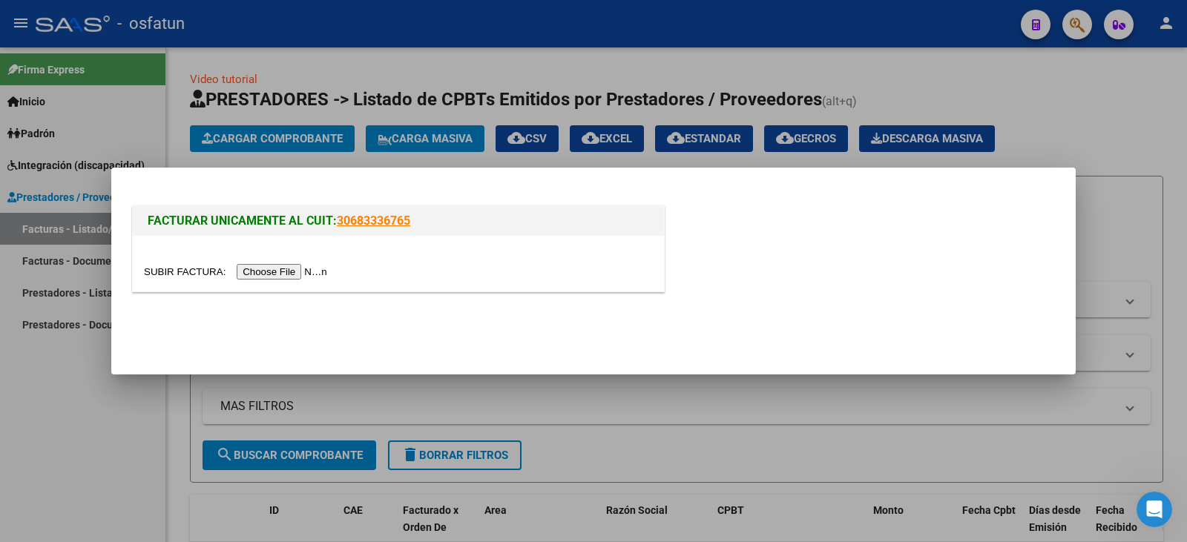
click at [332, 271] on input "file" at bounding box center [238, 272] width 188 height 16
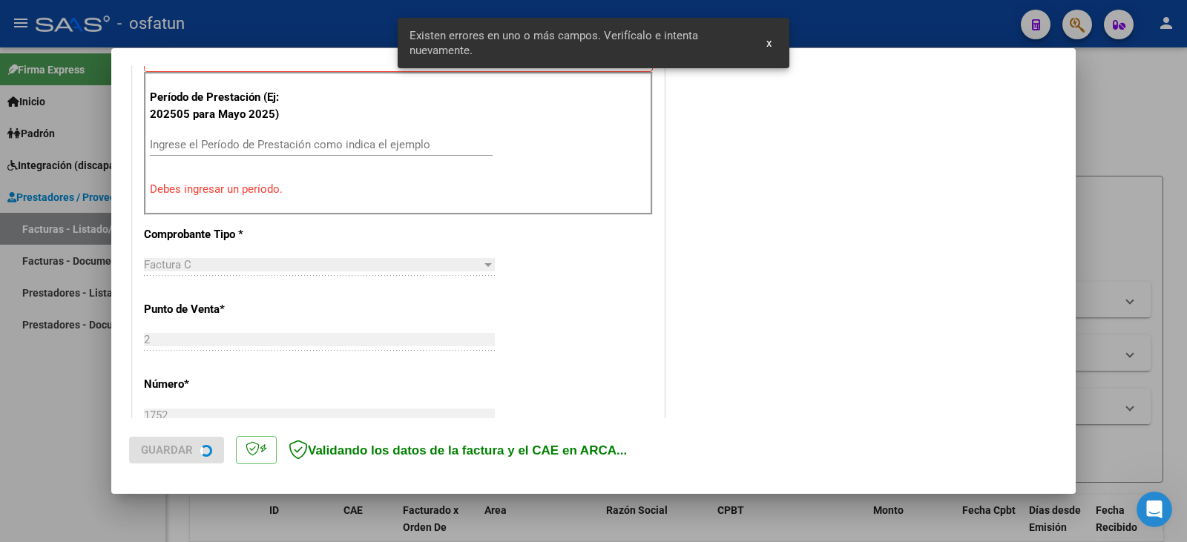
scroll to position [528, 0]
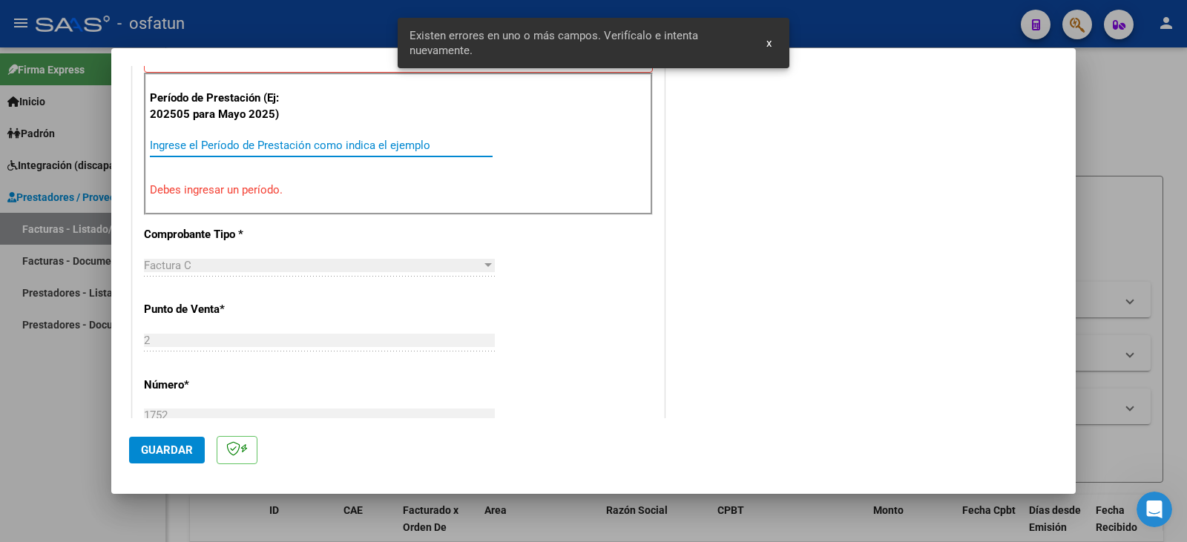
click at [250, 148] on input "Ingrese el Período de Prestación como indica el ejemplo" at bounding box center [321, 145] width 343 height 13
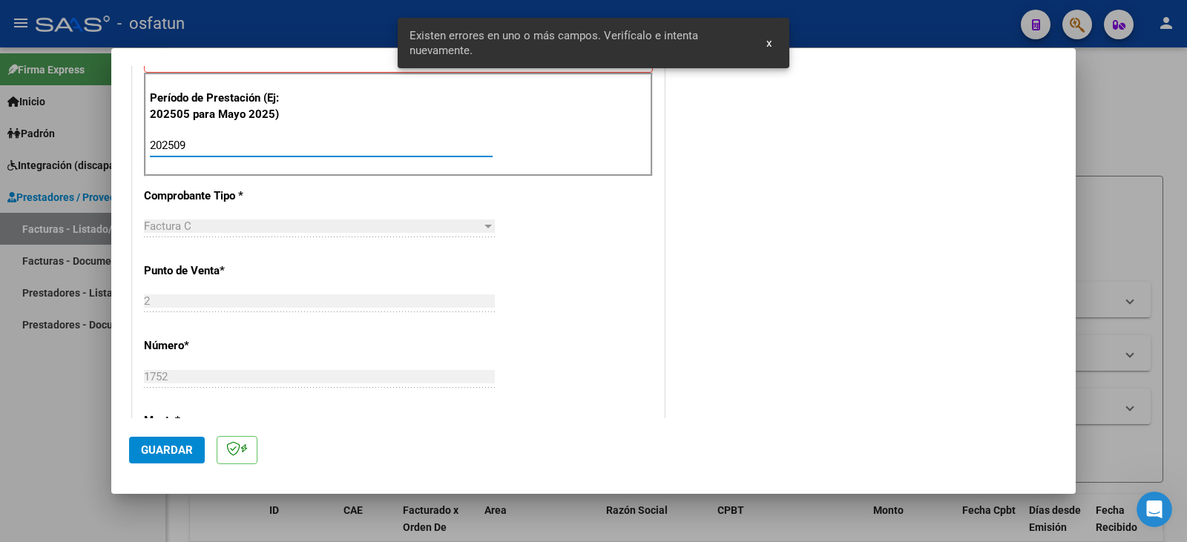
type input "202509"
click at [160, 459] on button "Guardar" at bounding box center [167, 450] width 76 height 27
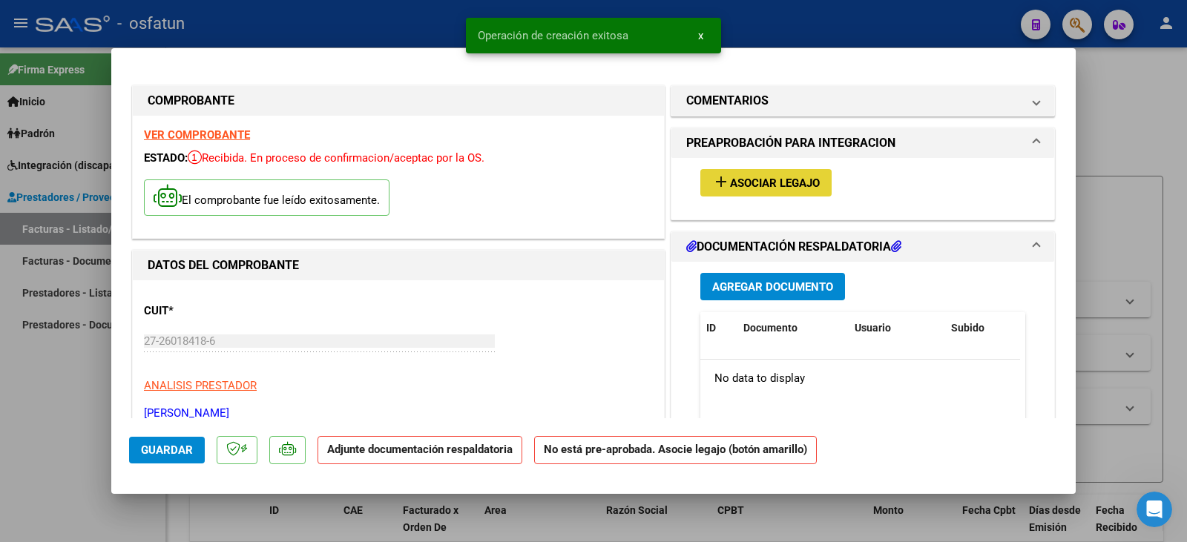
click at [802, 182] on span "Asociar Legajo" at bounding box center [775, 183] width 90 height 13
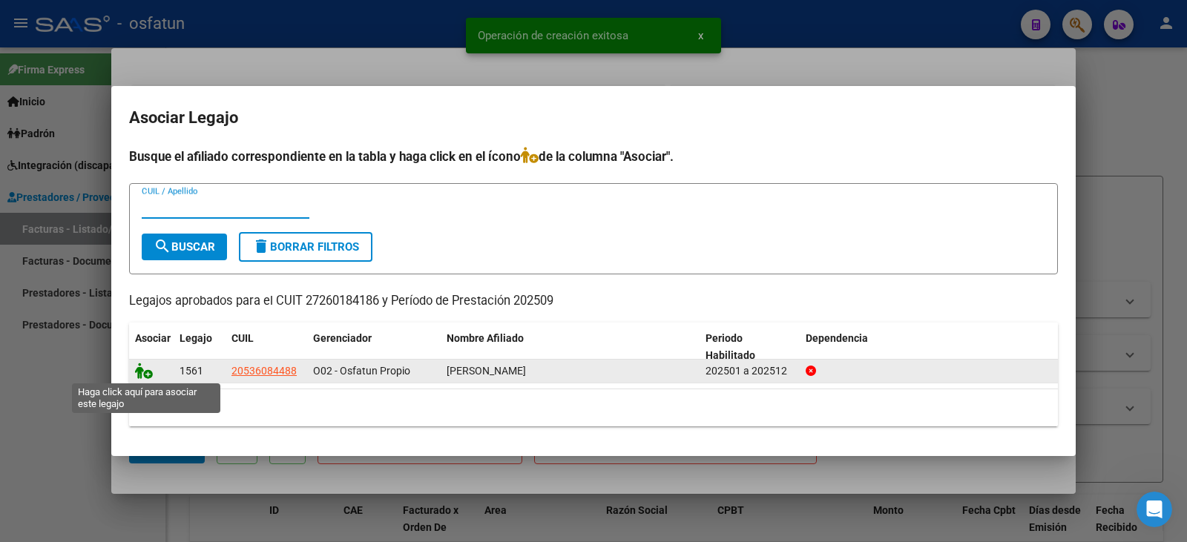
click at [145, 376] on icon at bounding box center [144, 371] width 18 height 16
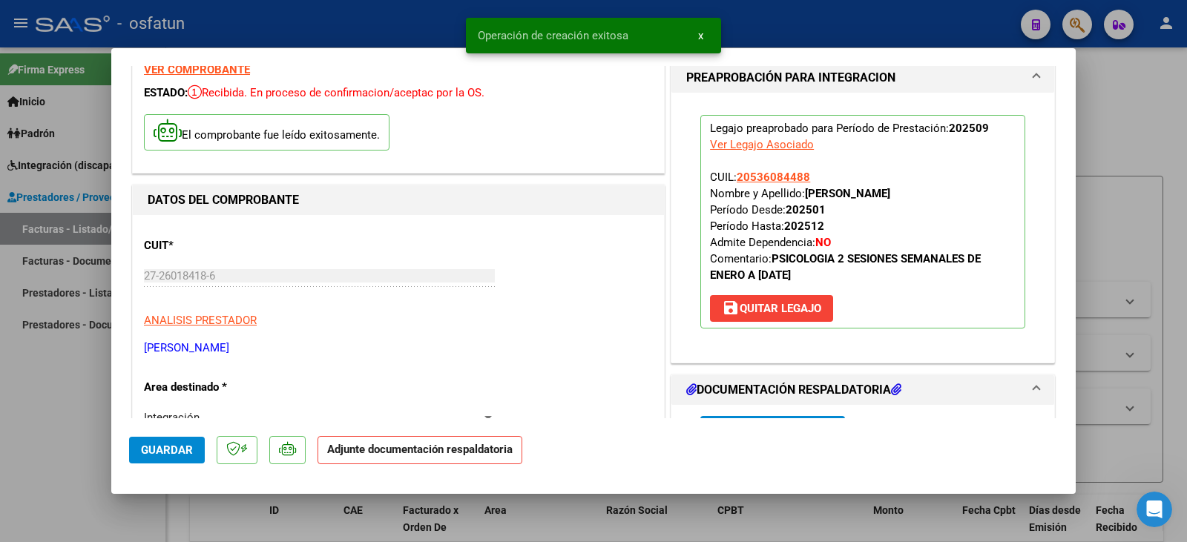
scroll to position [148, 0]
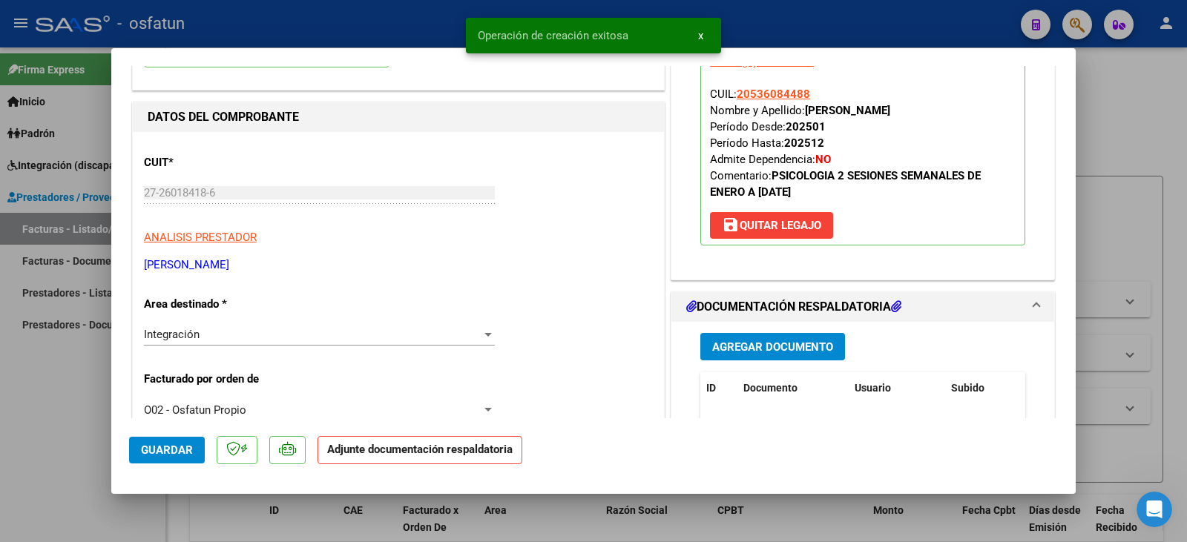
click at [765, 344] on span "Agregar Documento" at bounding box center [772, 347] width 121 height 13
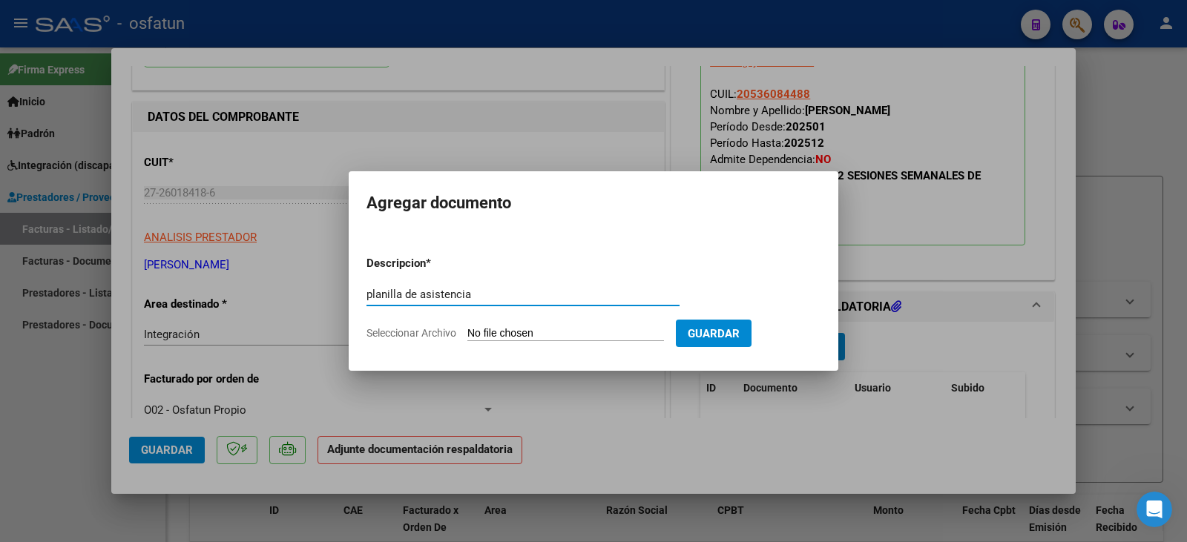
type input "planilla de asistencia"
click at [531, 332] on input "Seleccionar Archivo" at bounding box center [566, 334] width 197 height 14
type input "C:\fakepath\[PERSON_NAME] plan.pdf"
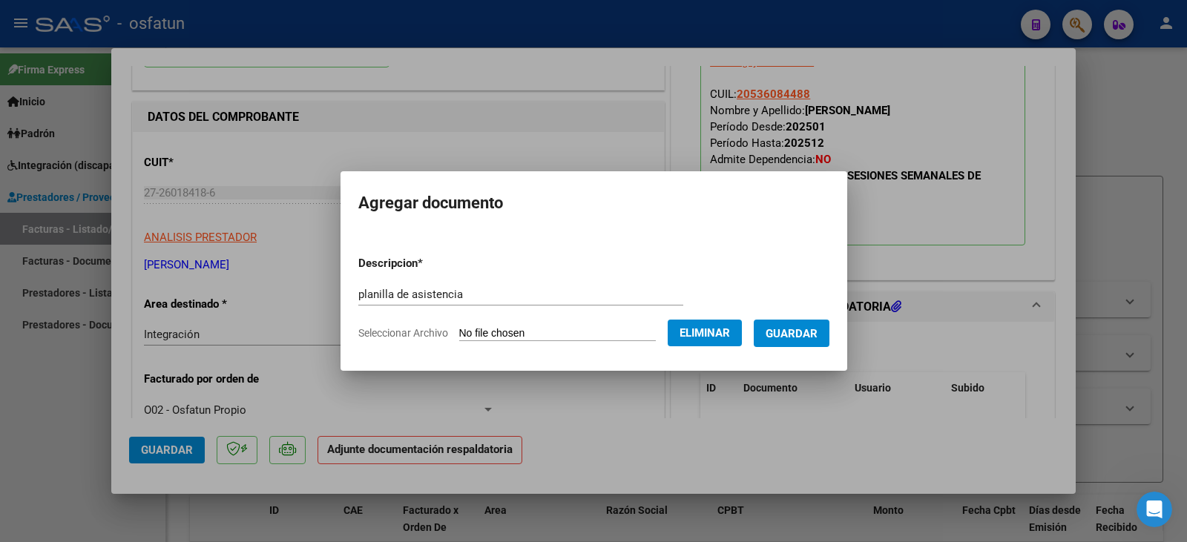
click at [818, 332] on span "Guardar" at bounding box center [792, 333] width 52 height 13
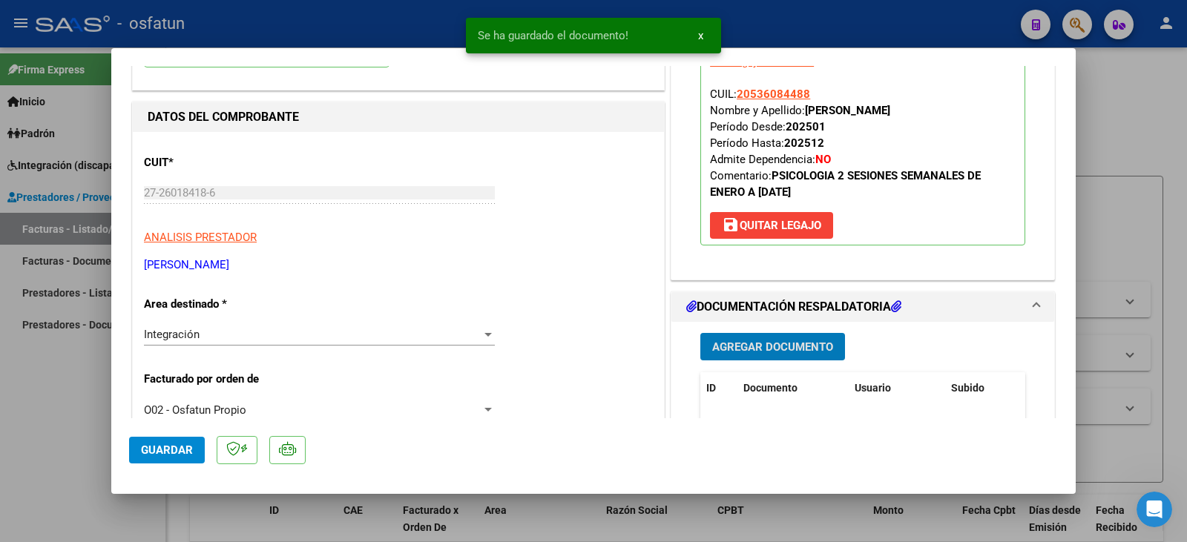
click at [784, 347] on span "Agregar Documento" at bounding box center [772, 347] width 121 height 13
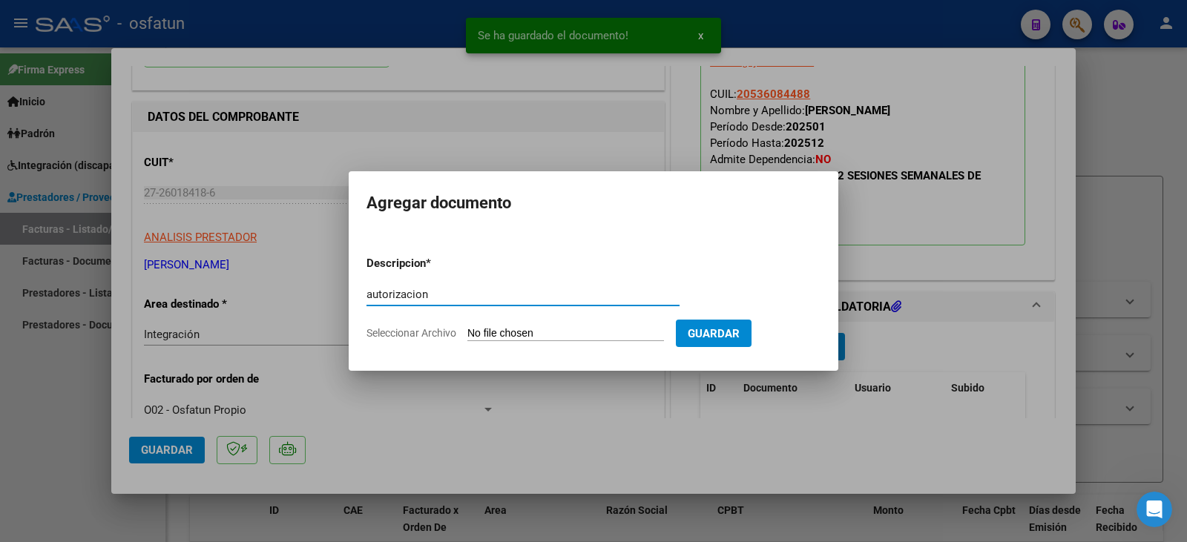
type input "autorizacion"
click at [570, 334] on input "Seleccionar Archivo" at bounding box center [566, 334] width 197 height 14
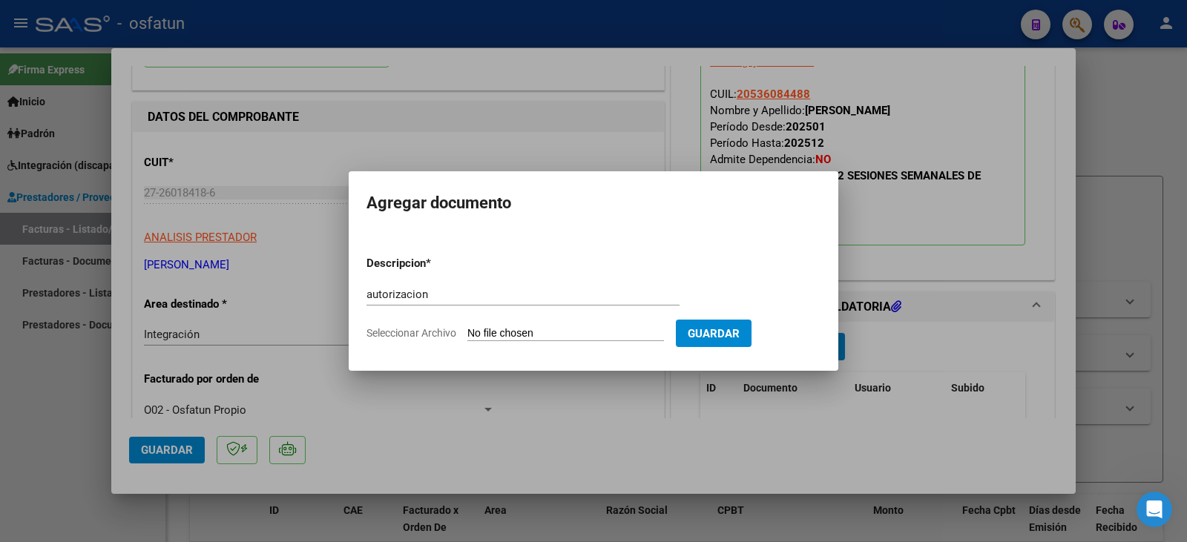
type input "C:\fakepath\[PERSON_NAME] fc.pdf"
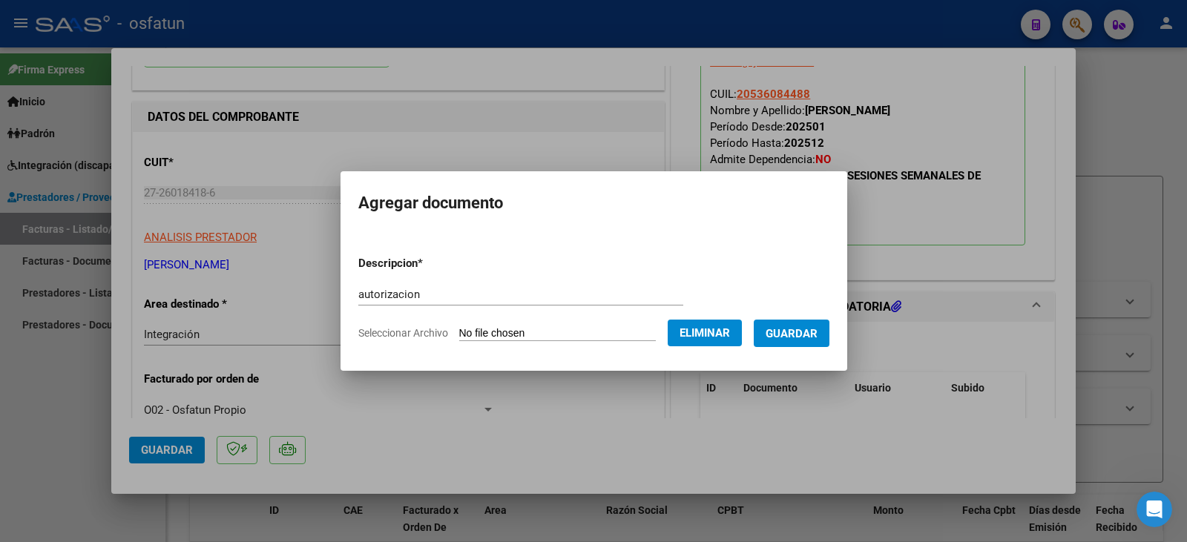
click at [727, 336] on span "Eliminar" at bounding box center [705, 333] width 50 height 13
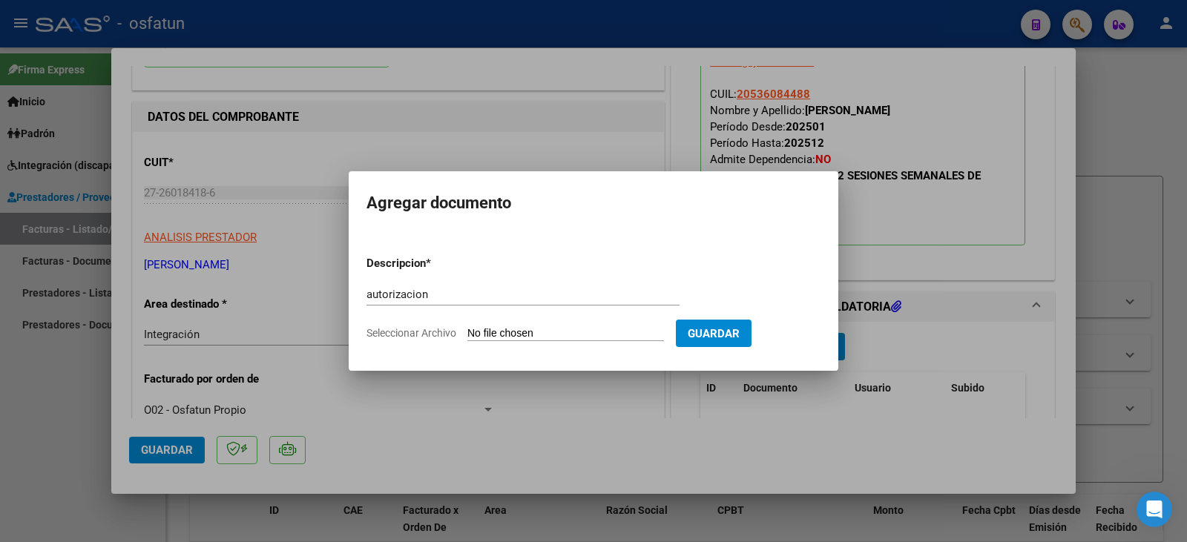
click at [537, 334] on input "Seleccionar Archivo" at bounding box center [566, 334] width 197 height 14
type input "C:\fakepath\[PERSON_NAME] - [PERSON_NAME] - psico.pdf"
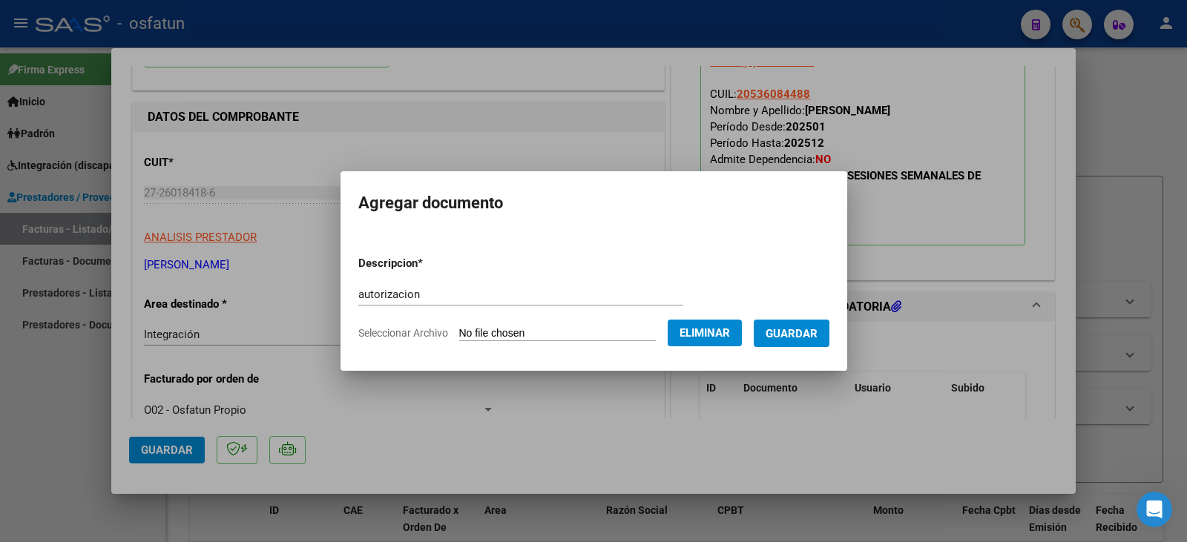
click at [818, 331] on span "Guardar" at bounding box center [792, 333] width 52 height 13
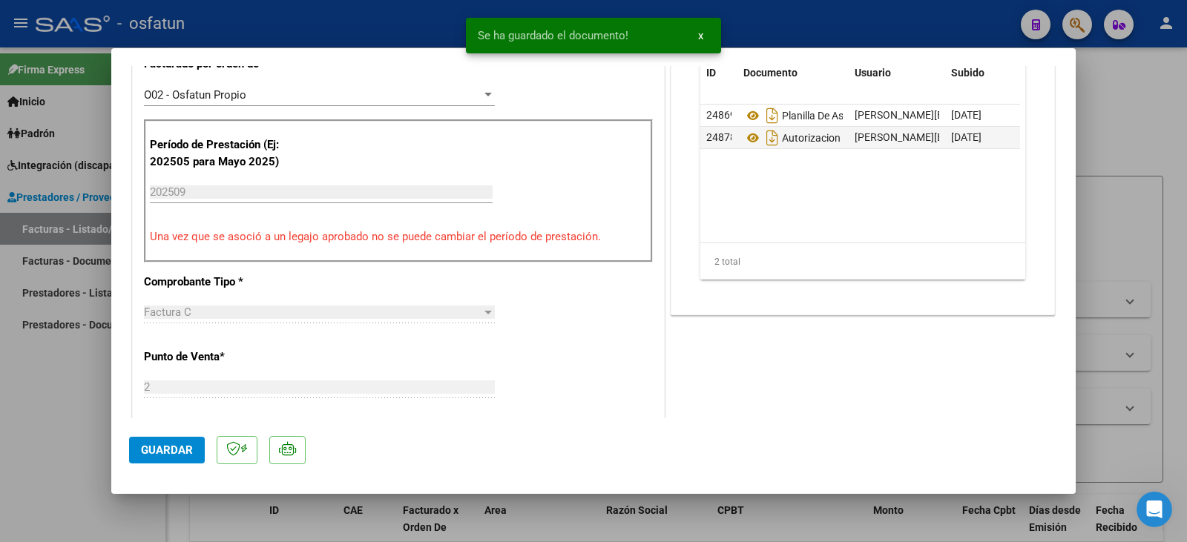
scroll to position [445, 0]
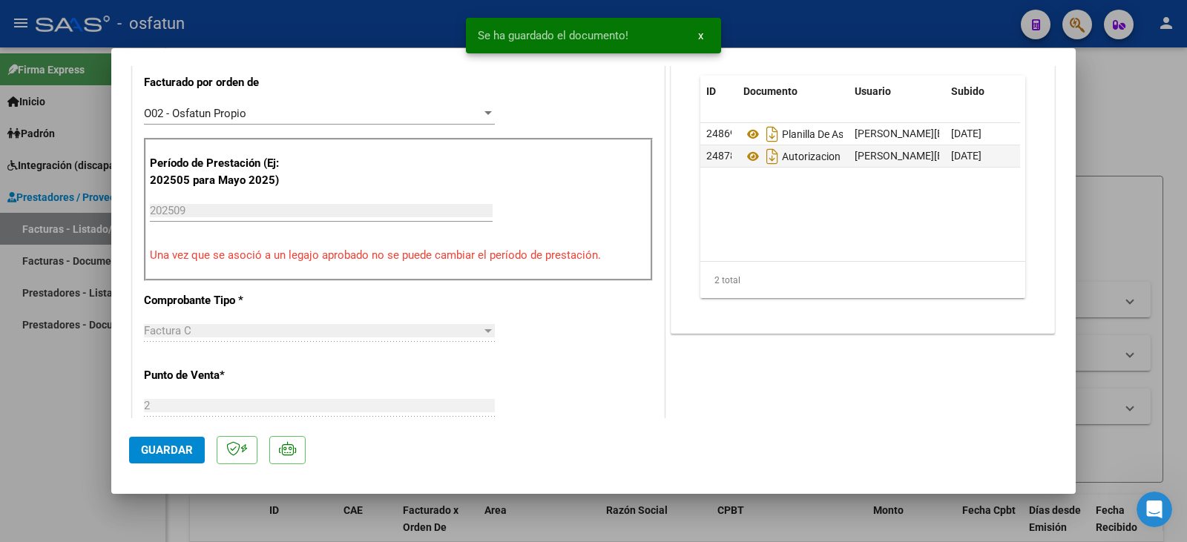
click at [176, 453] on span "Guardar" at bounding box center [167, 450] width 52 height 13
drag, startPoint x: 4, startPoint y: 428, endPoint x: 213, endPoint y: 371, distance: 216.2
click at [4, 427] on div at bounding box center [593, 271] width 1187 height 542
type input "$ 0,00"
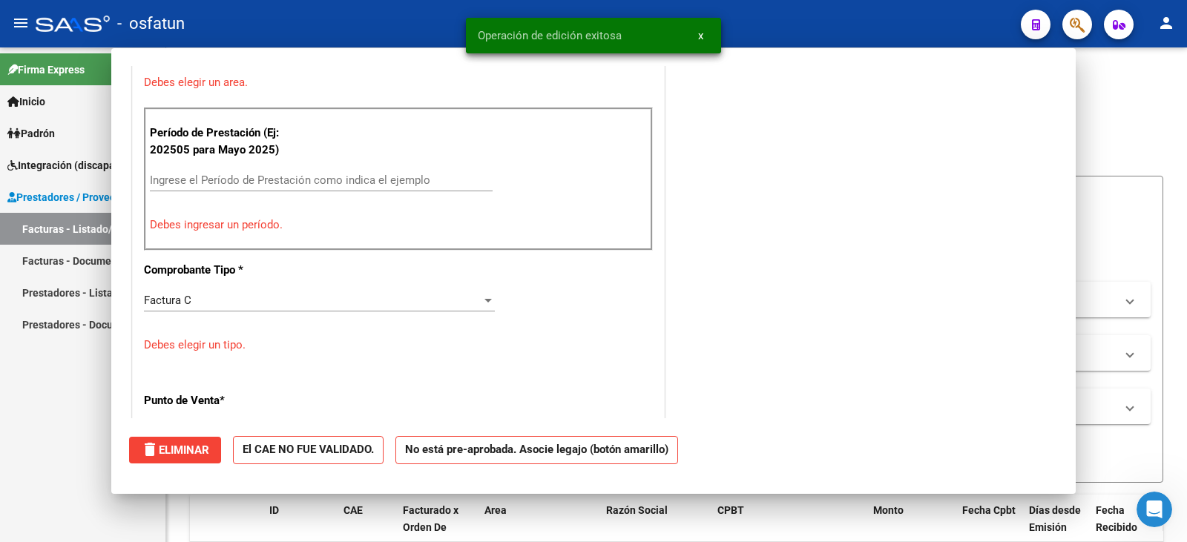
scroll to position [381, 0]
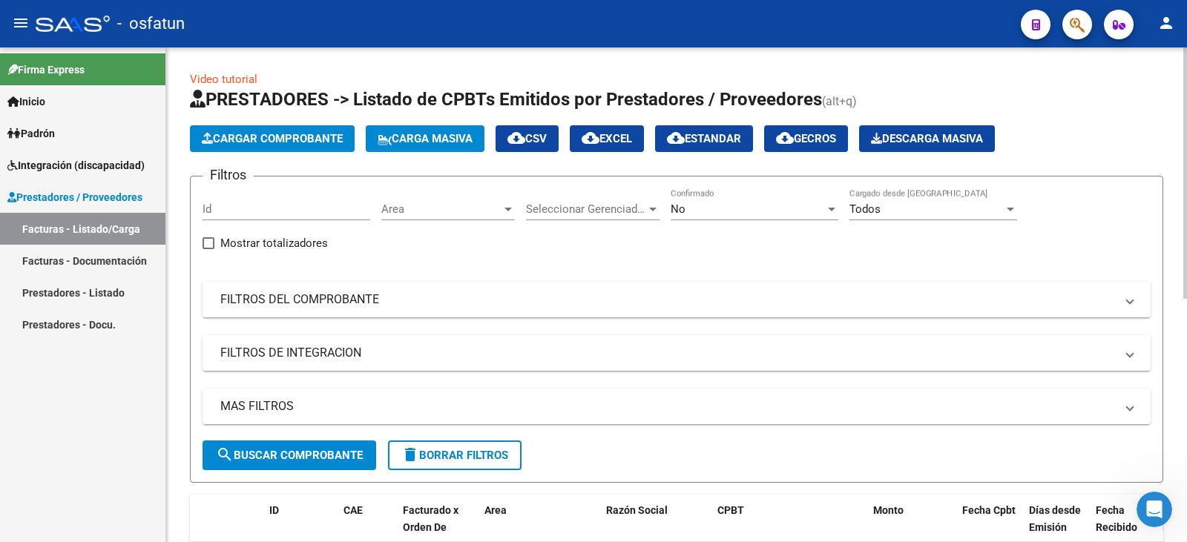
click at [289, 151] on button "Cargar Comprobante" at bounding box center [272, 138] width 165 height 27
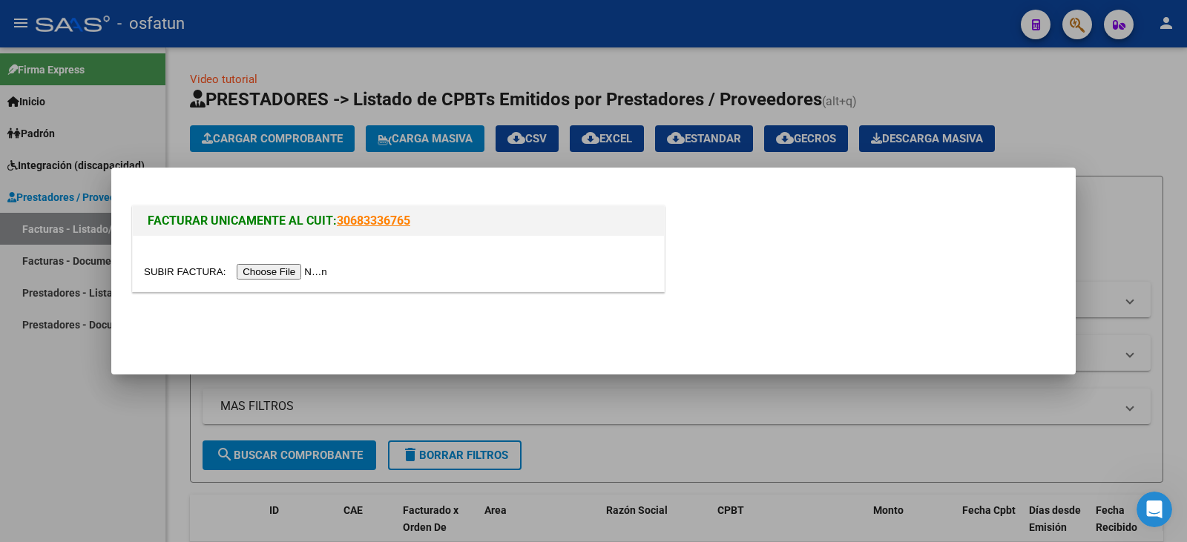
click at [275, 264] on div at bounding box center [398, 264] width 531 height 56
click at [277, 275] on input "file" at bounding box center [238, 272] width 188 height 16
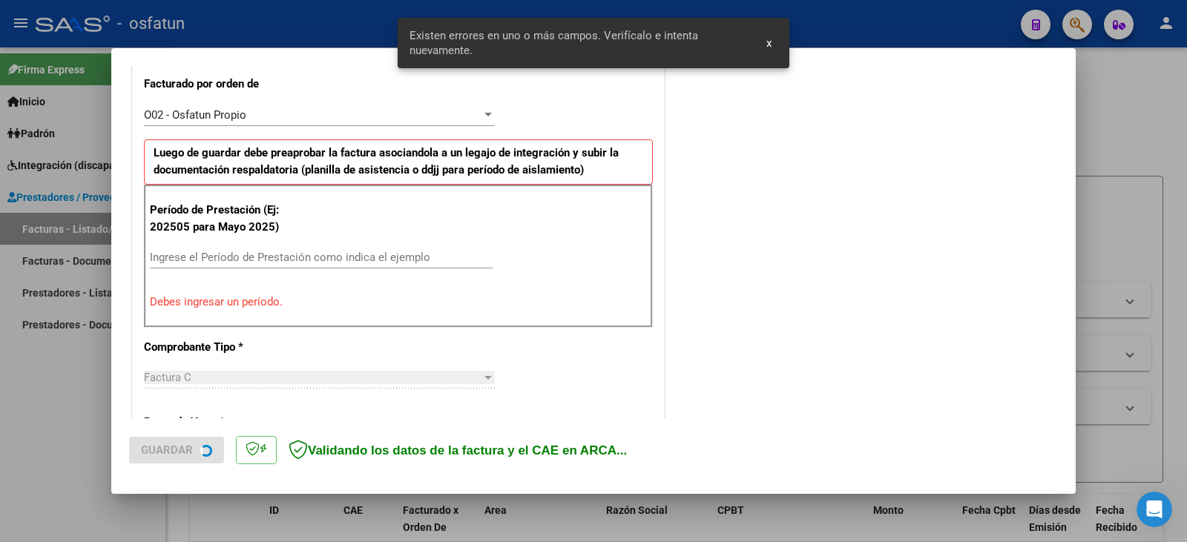
scroll to position [416, 0]
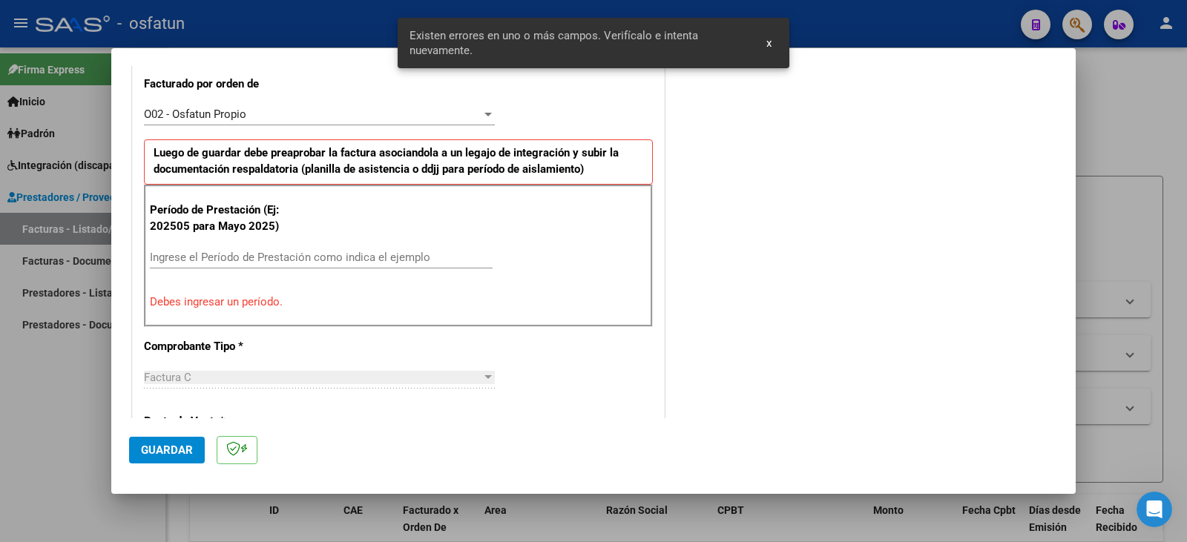
drag, startPoint x: 336, startPoint y: 272, endPoint x: 337, endPoint y: 260, distance: 11.2
click at [336, 271] on div "Ingrese el Período de Prestación como indica el ejemplo" at bounding box center [321, 264] width 343 height 36
click at [337, 260] on input "Ingrese el Período de Prestación como indica el ejemplo" at bounding box center [321, 257] width 343 height 13
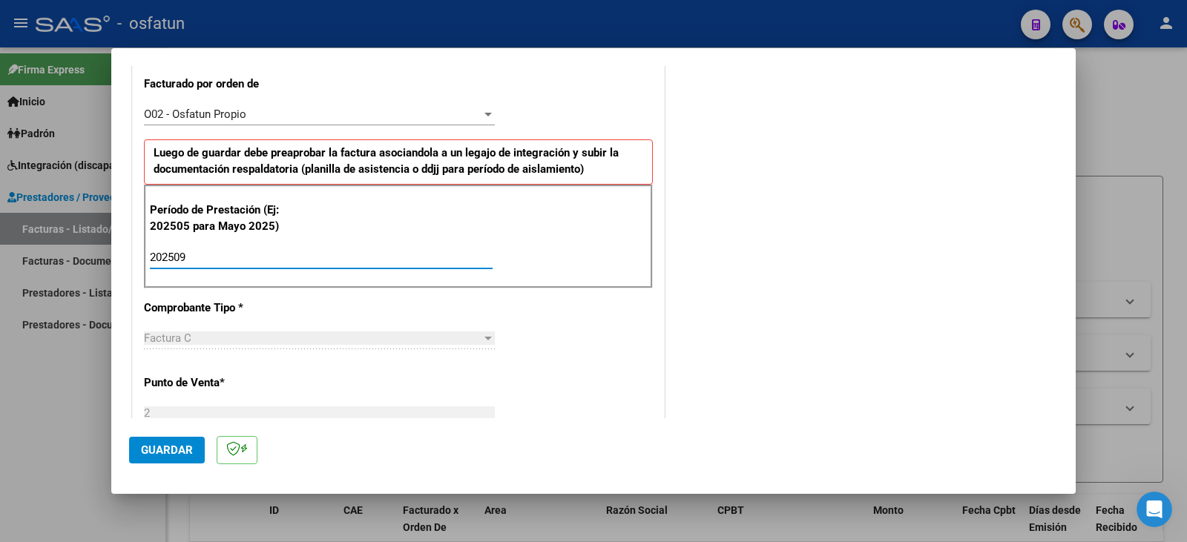
type input "202509"
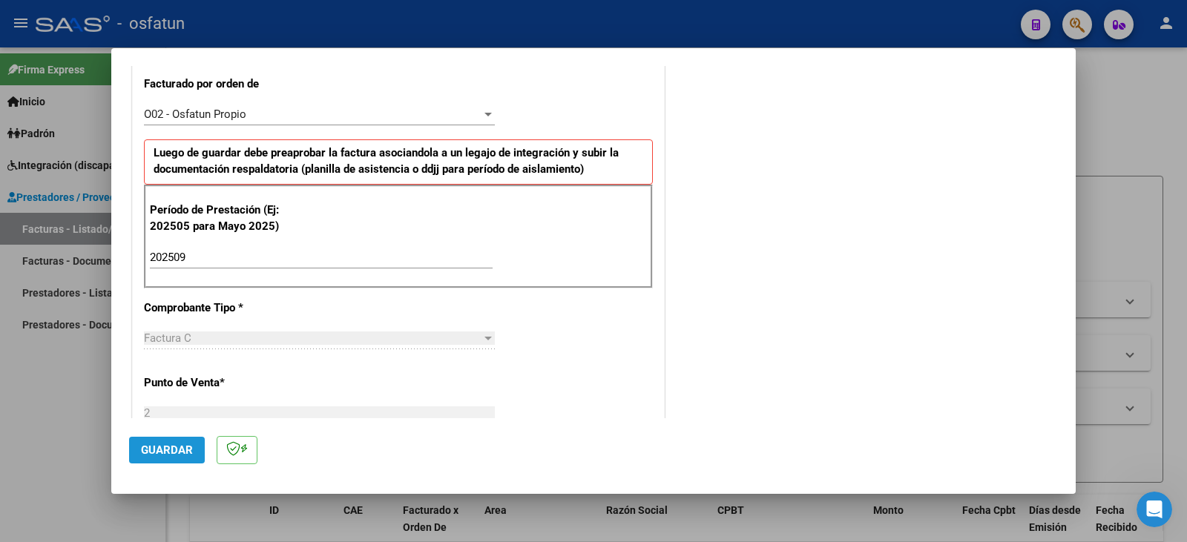
click at [160, 451] on span "Guardar" at bounding box center [167, 450] width 52 height 13
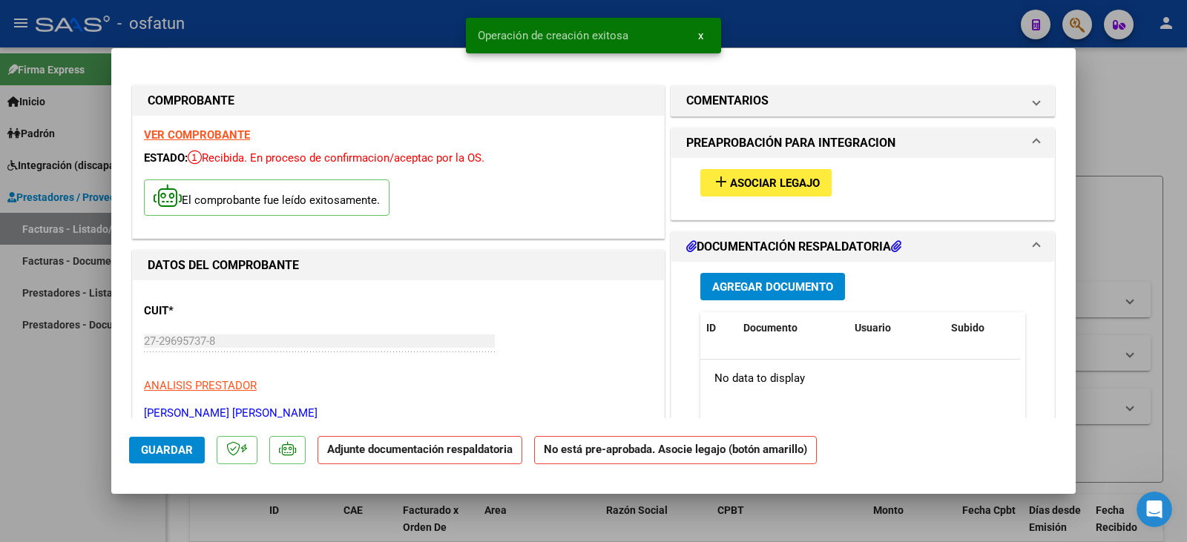
click at [786, 173] on button "add Asociar Legajo" at bounding box center [766, 182] width 131 height 27
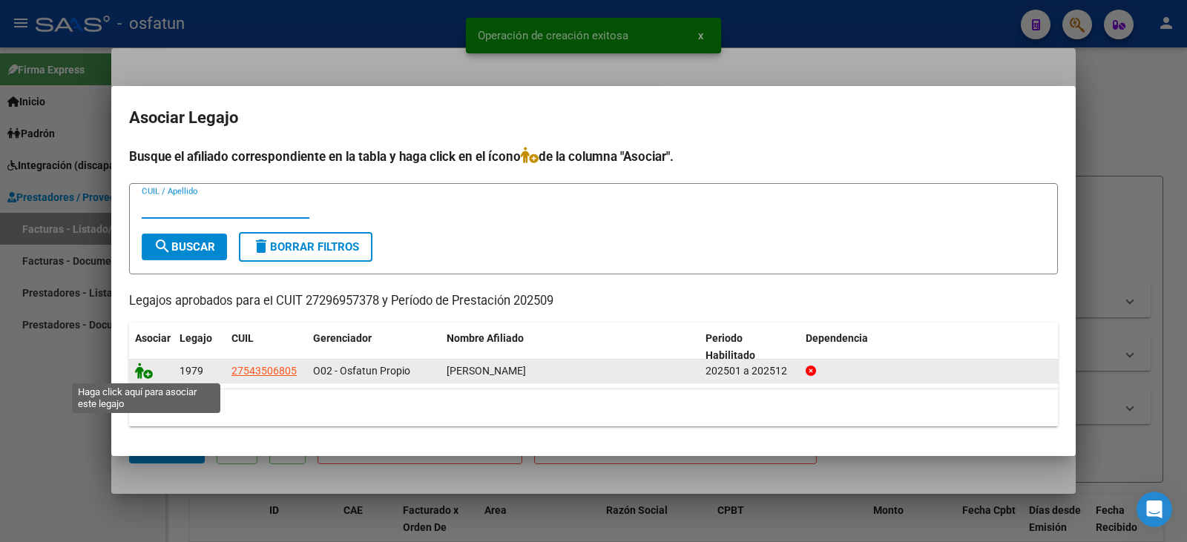
click at [147, 367] on icon at bounding box center [144, 371] width 18 height 16
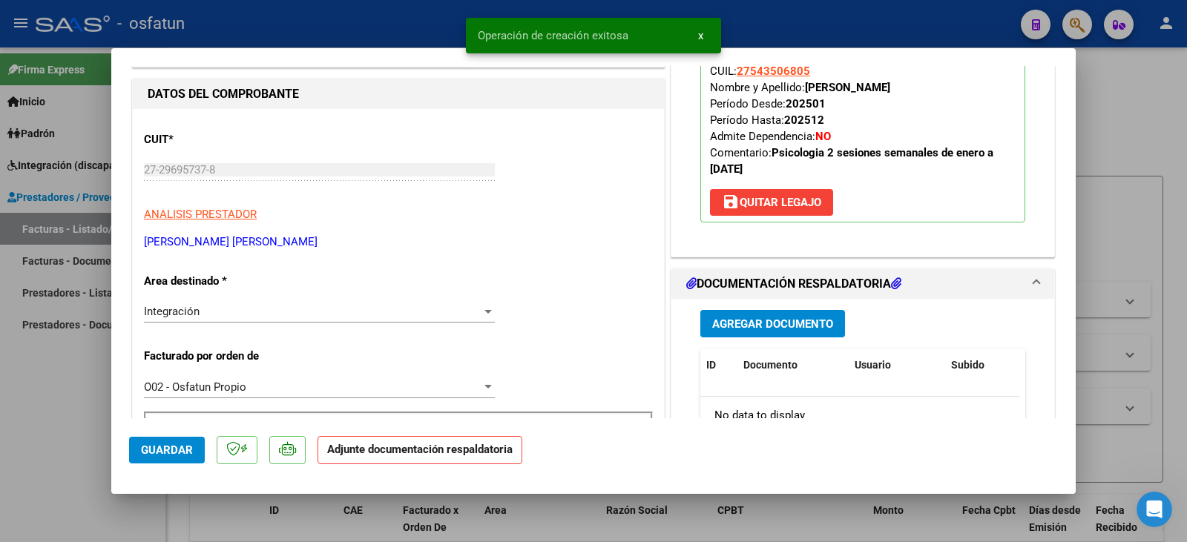
scroll to position [297, 0]
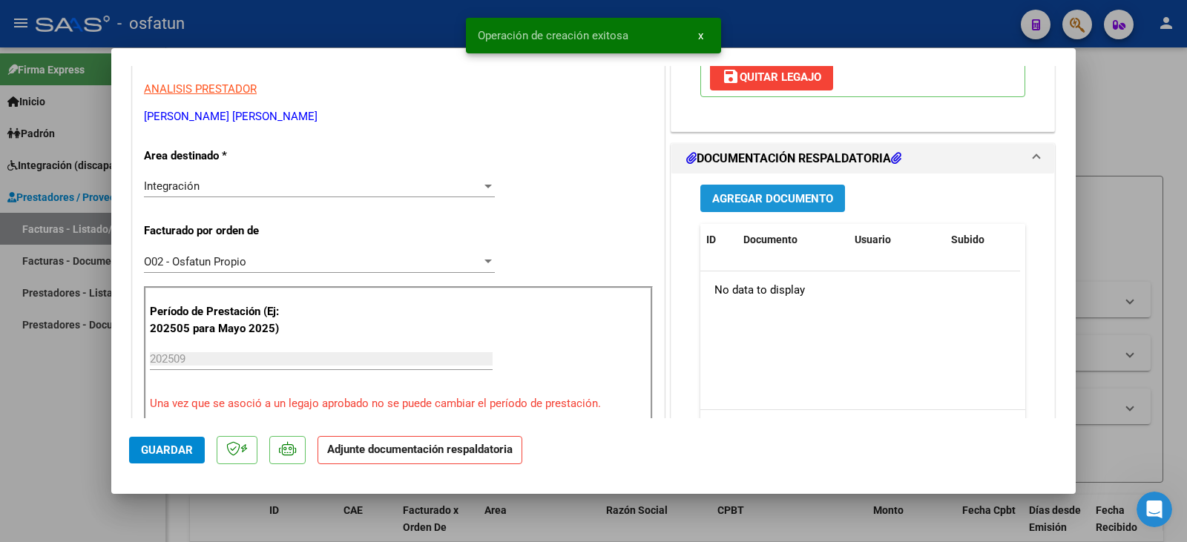
click at [760, 194] on span "Agregar Documento" at bounding box center [772, 198] width 121 height 13
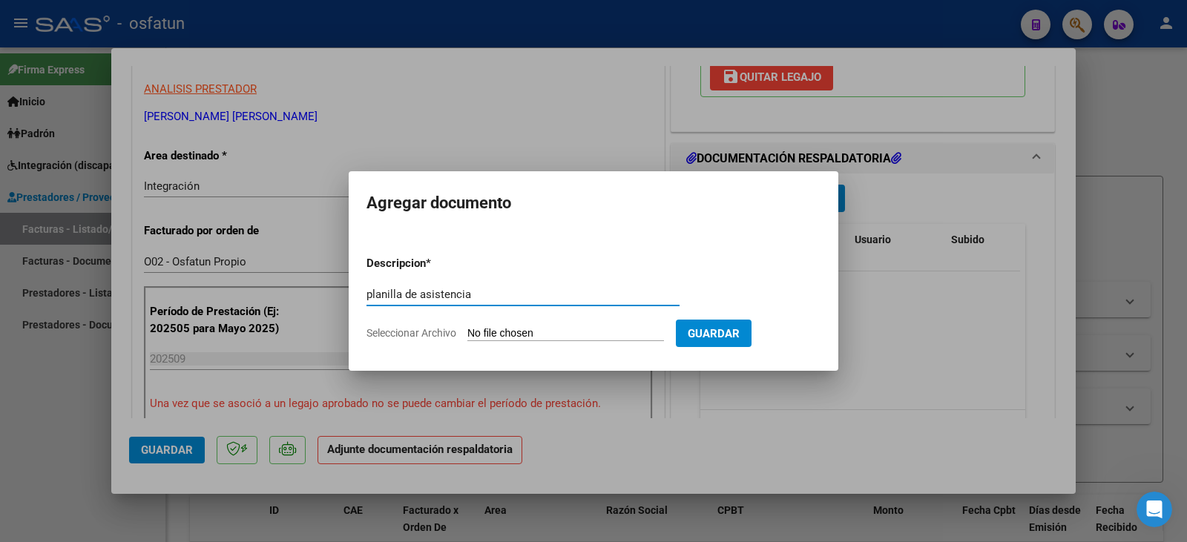
type input "planilla de asistencia"
click at [564, 341] on input "Seleccionar Archivo" at bounding box center [566, 334] width 197 height 14
type input "C:\fakepath\[PERSON_NAME] plan.pdf"
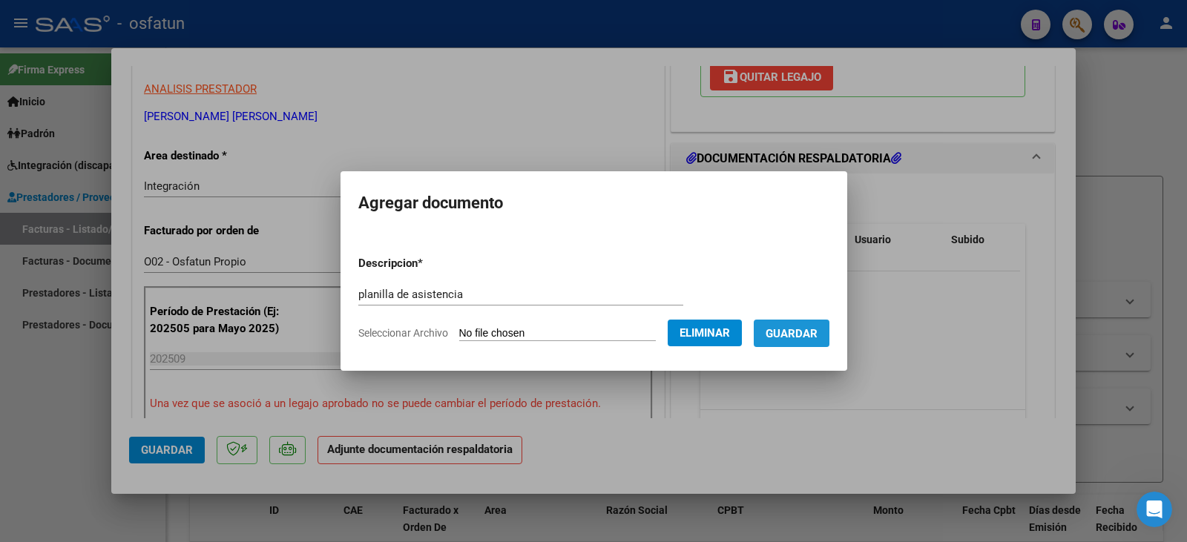
click at [816, 335] on span "Guardar" at bounding box center [792, 333] width 52 height 13
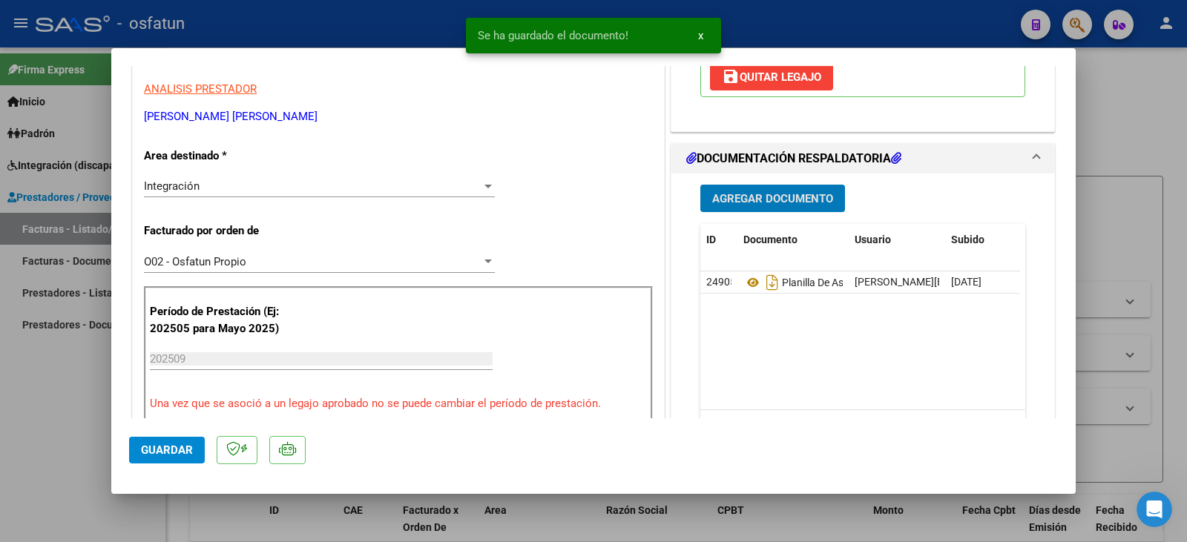
click at [785, 205] on span "Agregar Documento" at bounding box center [772, 198] width 121 height 13
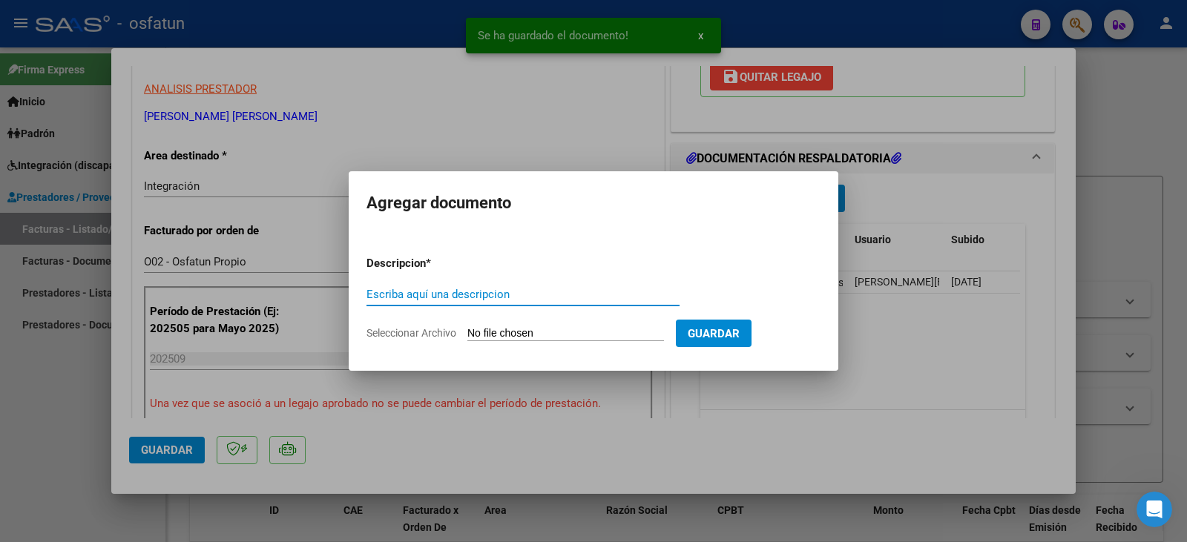
type input "p"
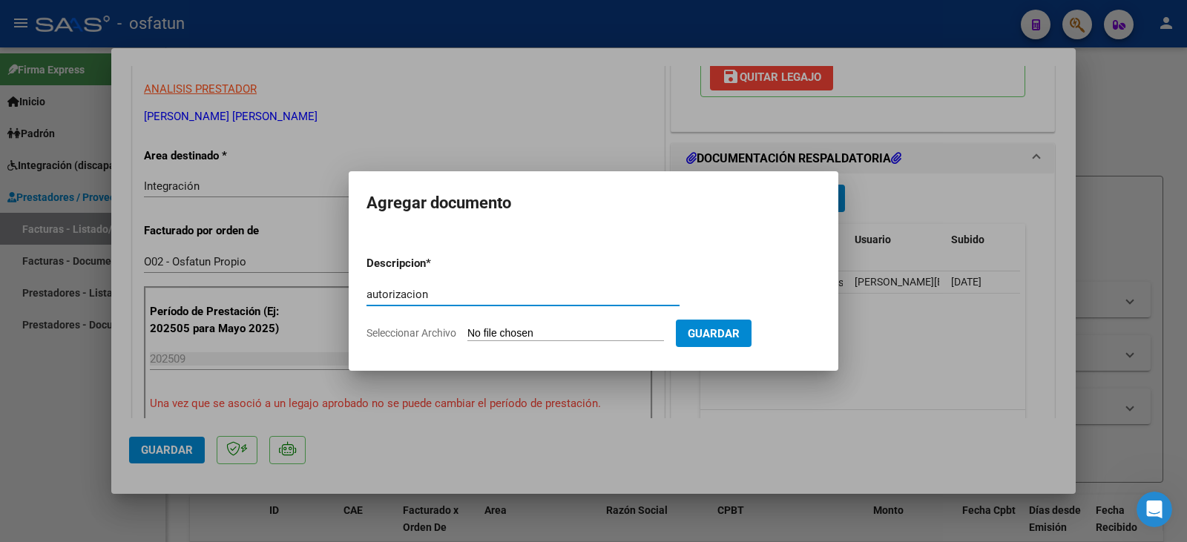
type input "autorizacion"
click at [591, 335] on input "Seleccionar Archivo" at bounding box center [566, 334] width 197 height 14
type input "C:\fakepath\[PERSON_NAME] - [PERSON_NAME] - psico.pdf"
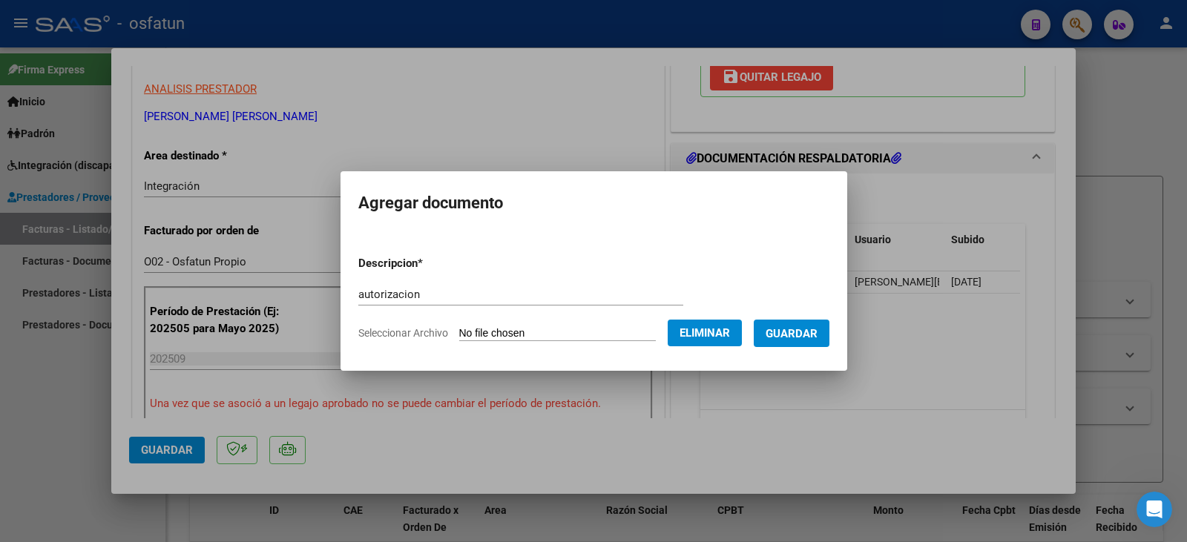
click at [806, 327] on span "Guardar" at bounding box center [792, 333] width 52 height 13
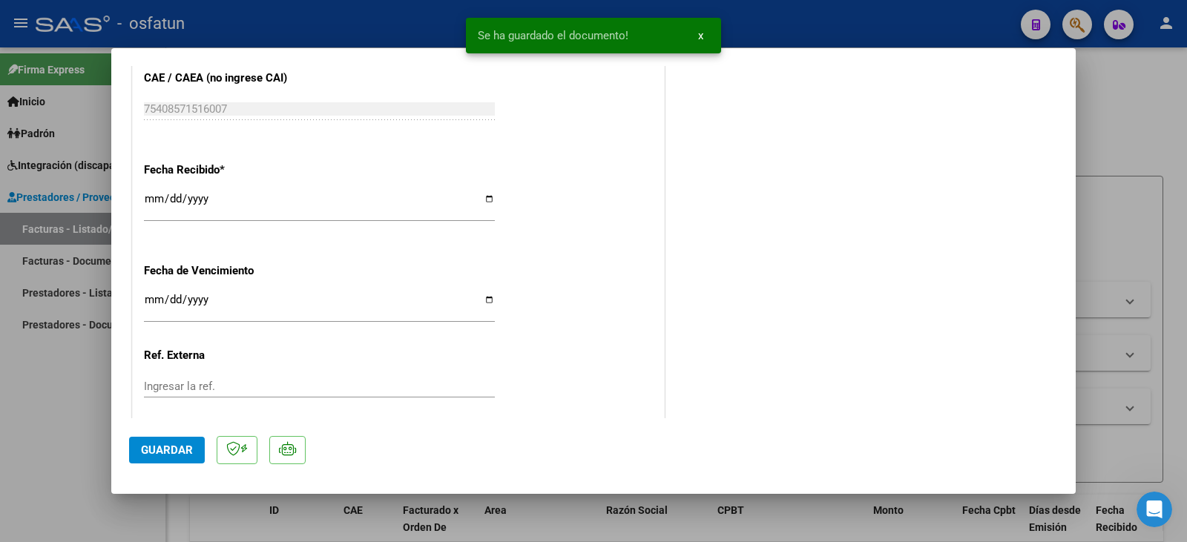
scroll to position [1135, 0]
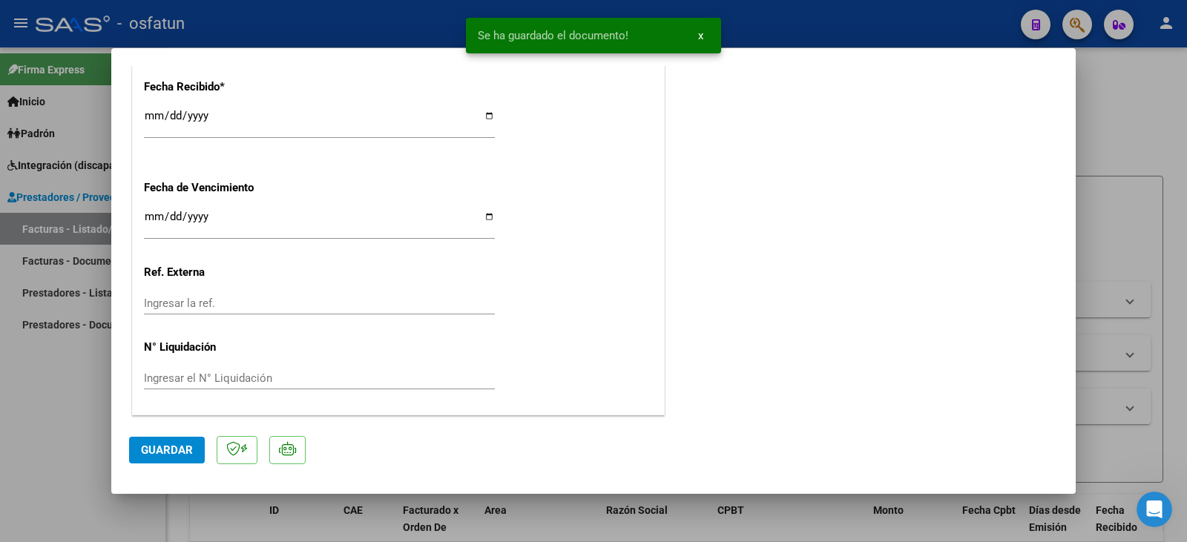
click at [179, 450] on span "Guardar" at bounding box center [167, 450] width 52 height 13
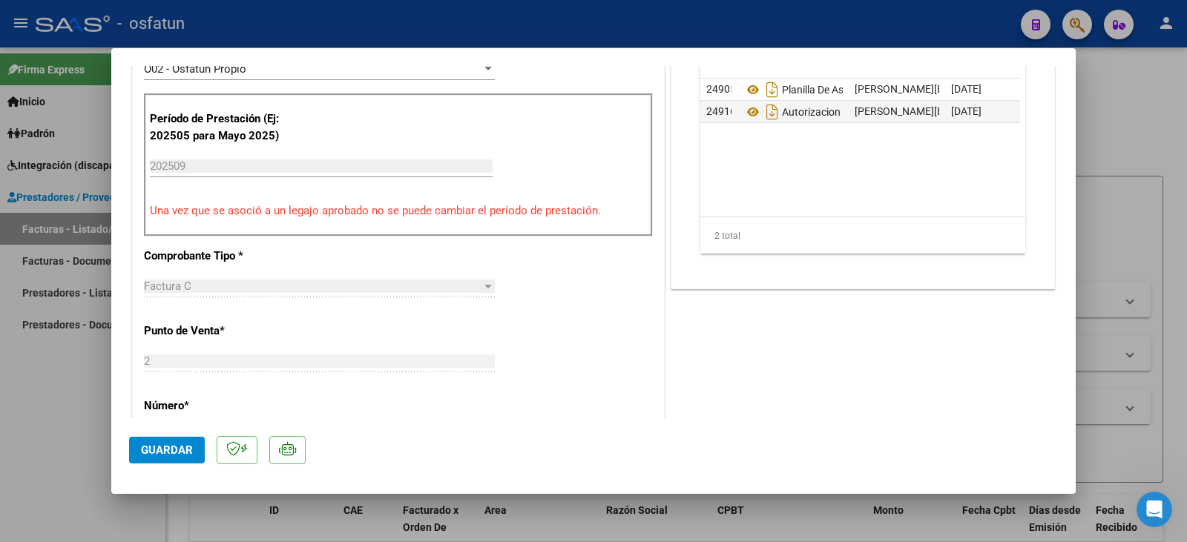
scroll to position [468, 0]
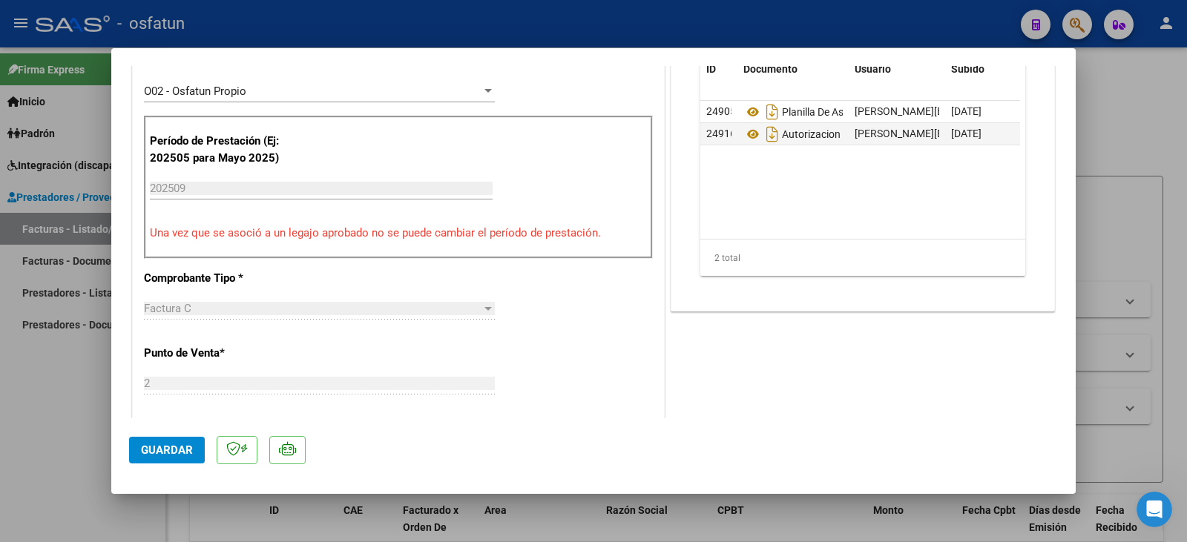
drag, startPoint x: 163, startPoint y: 444, endPoint x: 140, endPoint y: 436, distance: 25.1
click at [160, 443] on button "Guardar" at bounding box center [167, 450] width 76 height 27
click at [53, 399] on div at bounding box center [593, 271] width 1187 height 542
type input "$ 0,00"
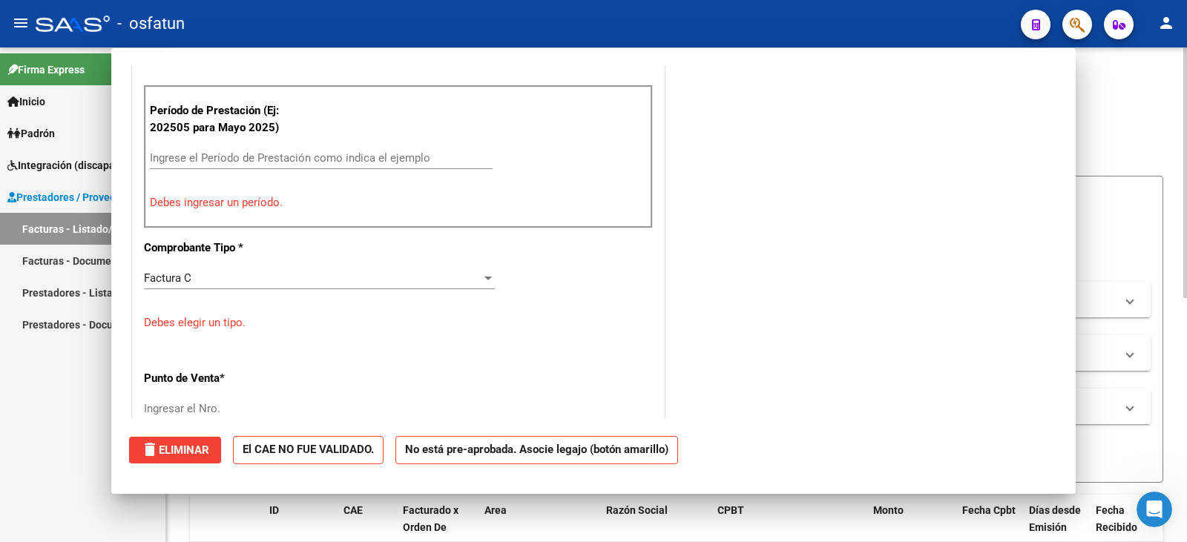
scroll to position [0, 0]
